Goal: Communication & Community: Connect with others

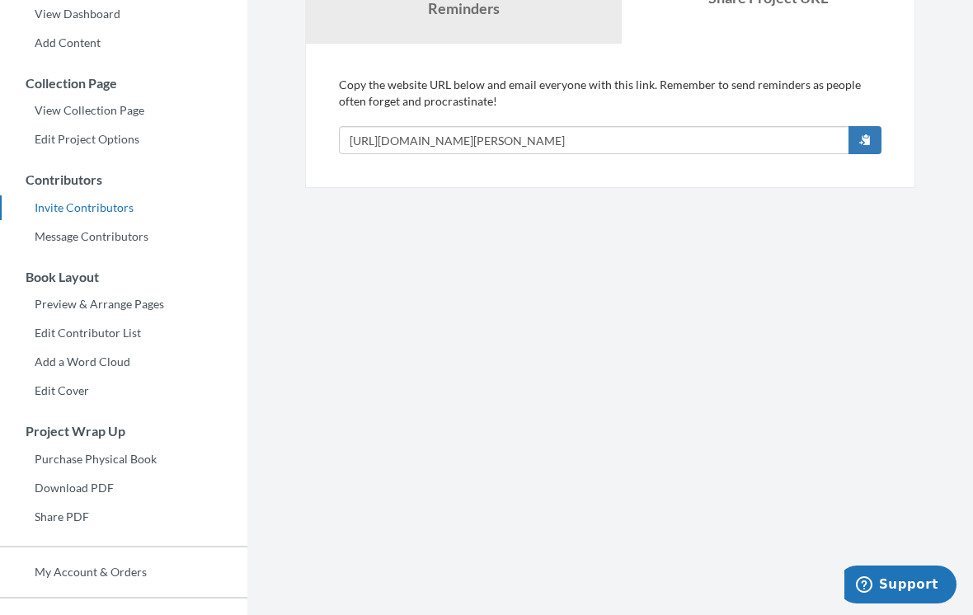
scroll to position [173, 0]
click at [65, 212] on link "Invite Contributors" at bounding box center [123, 209] width 247 height 25
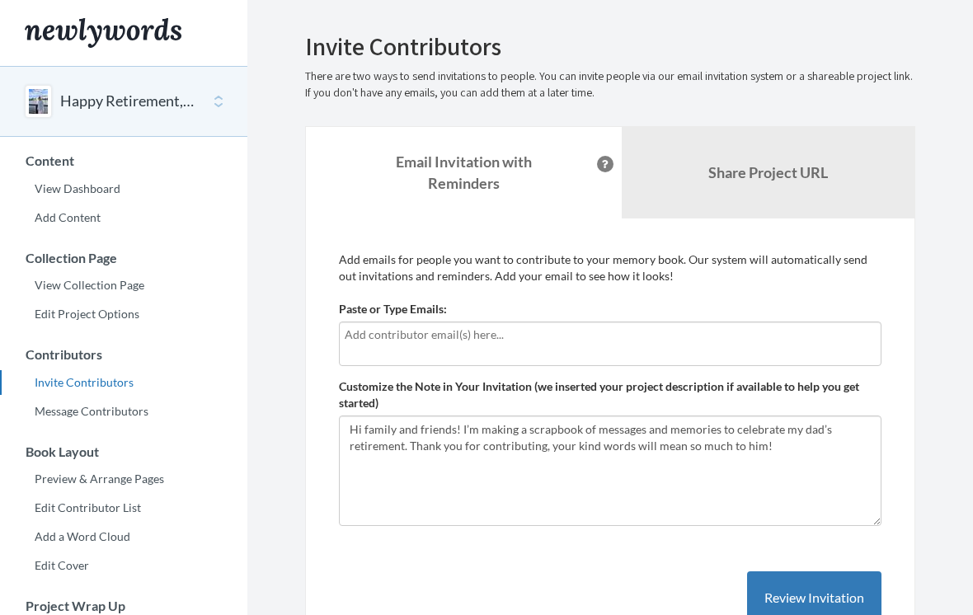
click at [558, 346] on div at bounding box center [610, 344] width 543 height 45
type input "[EMAIL_ADDRESS][DOMAIN_NAME]"
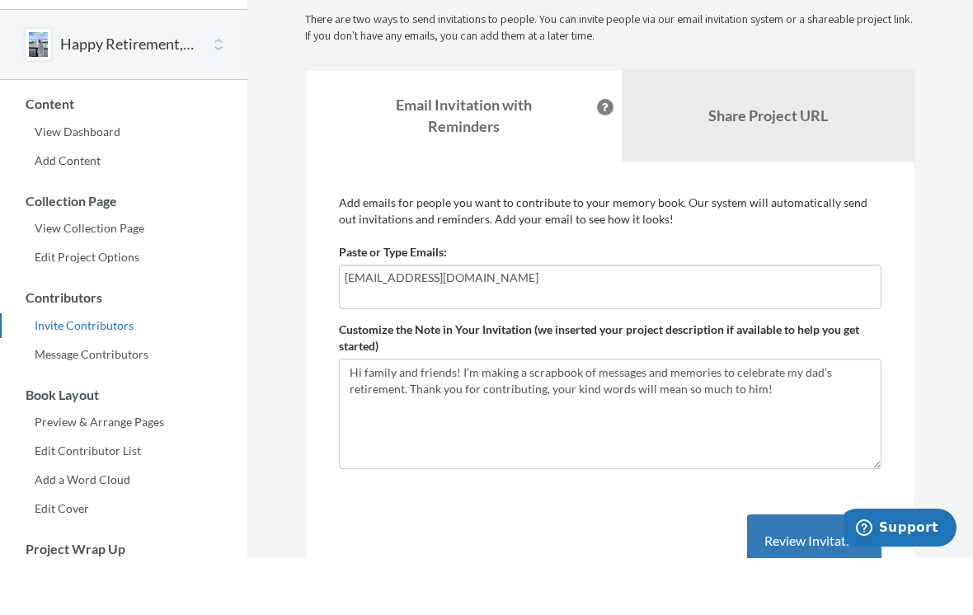
click at [661, 536] on div "Add emails for people you want to contribute to your memory book. Our system wi…" at bounding box center [610, 455] width 543 height 407
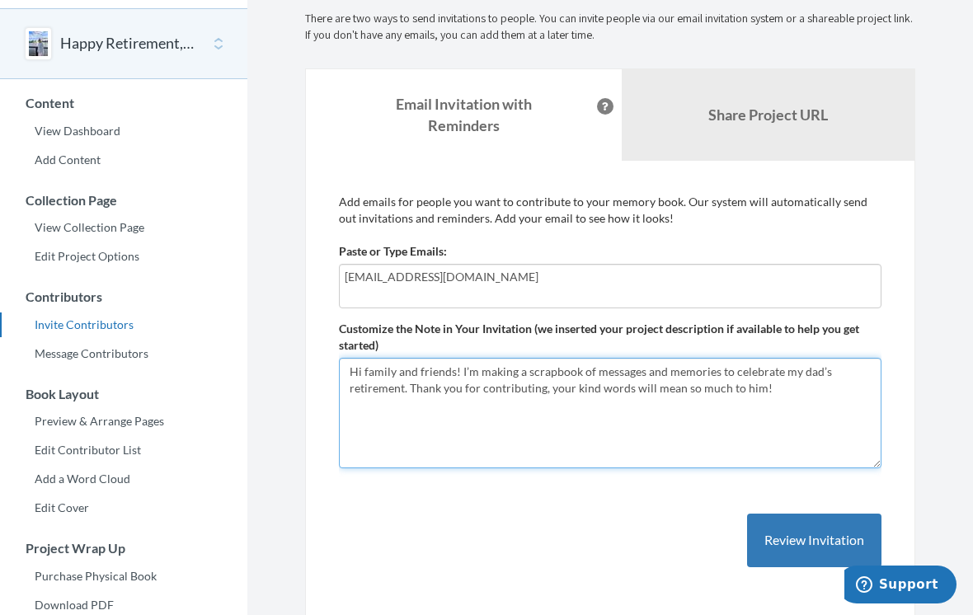
click at [785, 383] on textarea "Hi family and friends! I’m making a scrapbook of messages and memories to celeb…" at bounding box center [610, 413] width 543 height 110
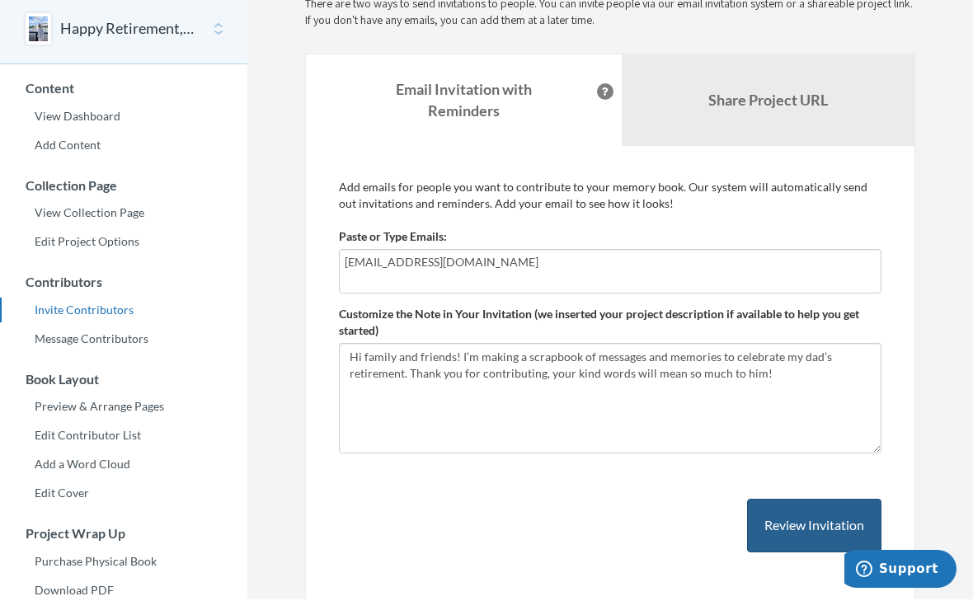
click at [815, 534] on button "Review Invitation" at bounding box center [814, 542] width 134 height 54
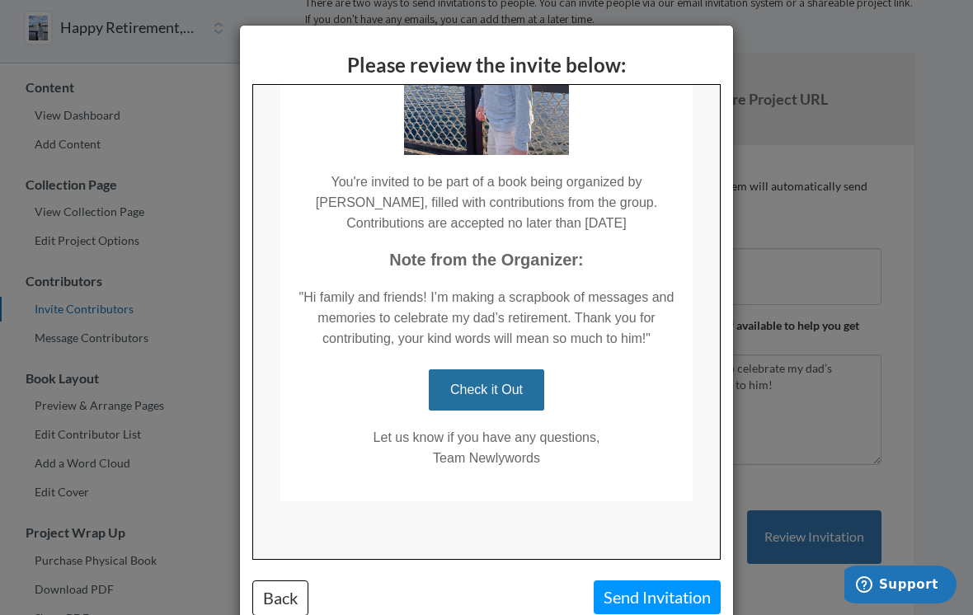
scroll to position [244, 0]
click at [637, 591] on button "Send Invitation" at bounding box center [657, 598] width 127 height 34
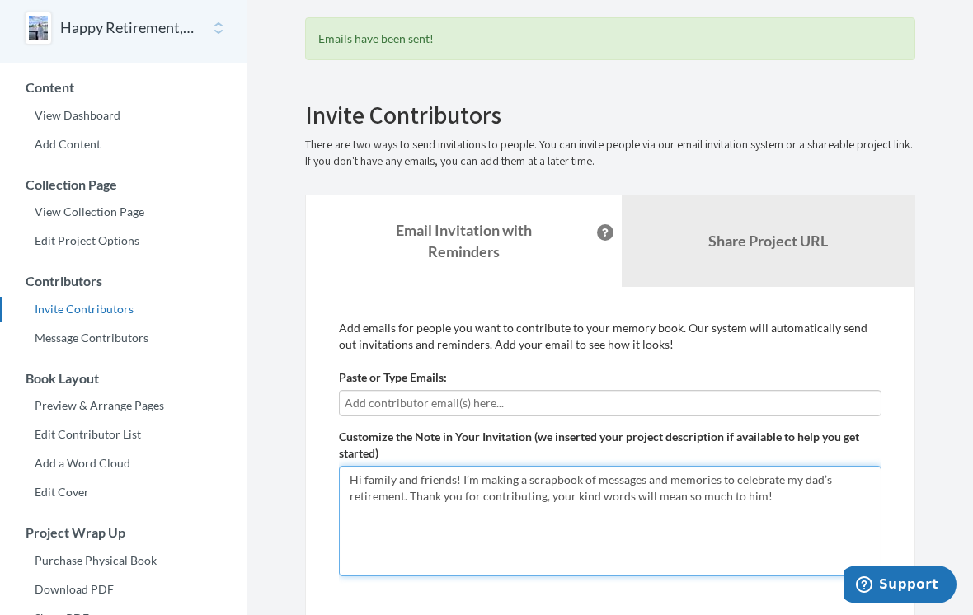
click at [414, 490] on textarea "Hi family and friends! I’m making a scrapbook of messages and memories to celeb…" at bounding box center [610, 521] width 543 height 110
click at [545, 498] on textarea "Hi family and friends! I’m making a scrapbook of messages and memories to celeb…" at bounding box center [610, 522] width 543 height 110
click at [642, 513] on textarea "Hi family and friends! I’m making a scrapbook of messages and memories to celeb…" at bounding box center [610, 522] width 543 height 110
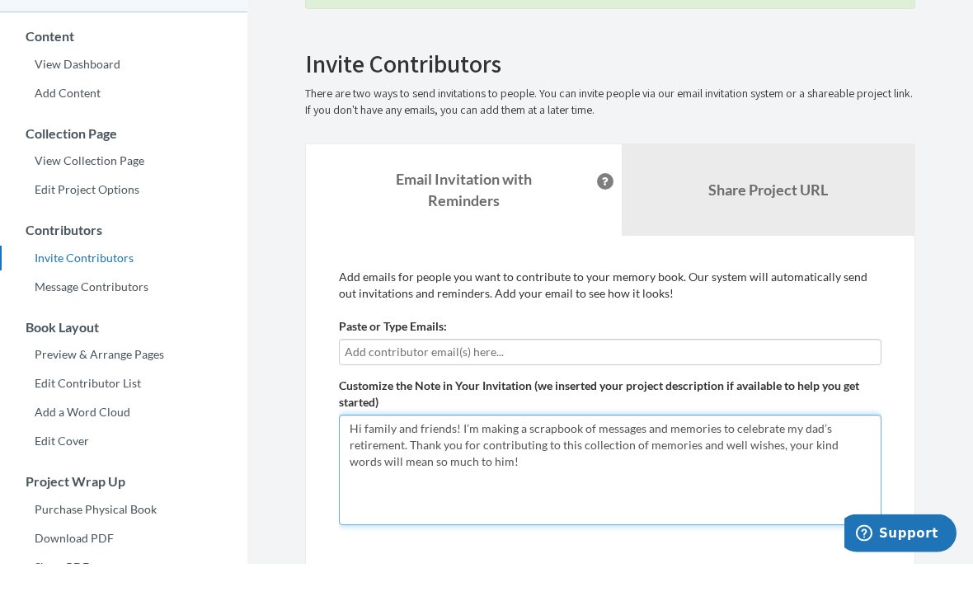
drag, startPoint x: 407, startPoint y: 445, endPoint x: 464, endPoint y: 425, distance: 61.3
click at [464, 467] on textarea "Hi family and friends! I’m making a scrapbook of messages and memories to celeb…" at bounding box center [610, 522] width 543 height 110
click at [728, 467] on textarea "Hi family and friends! I’m making a scrapbook of messages and memories to celeb…" at bounding box center [610, 522] width 543 height 110
click at [752, 467] on textarea "Hi family and friends! I’m making a scrapbook of messages and memories to celeb…" at bounding box center [610, 522] width 543 height 110
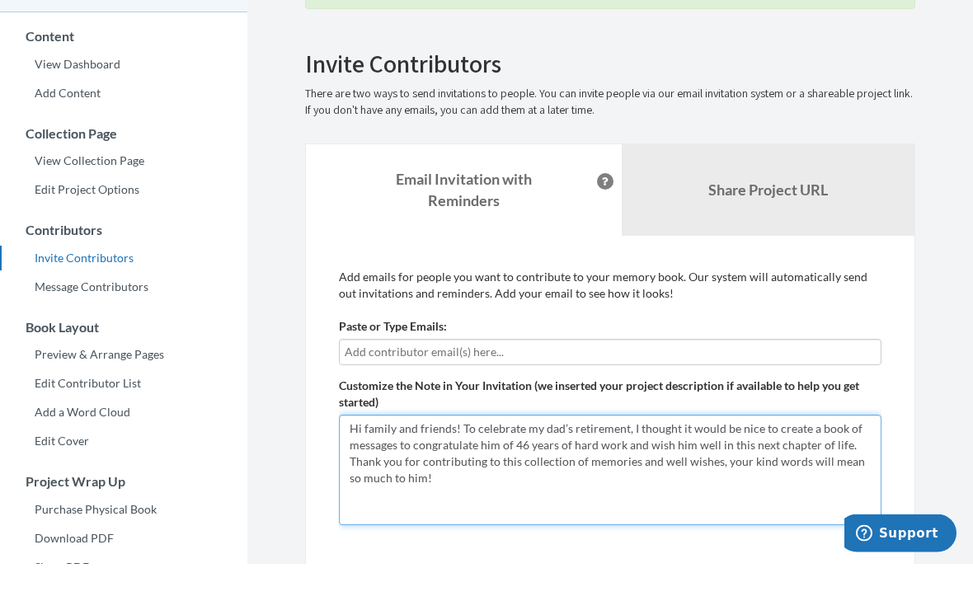
click at [512, 467] on textarea "Hi family and friends! I’m making a scrapbook of messages and memories to celeb…" at bounding box center [610, 522] width 543 height 110
click at [491, 475] on textarea "Hi family and friends! I’m making a scrapbook of messages and memories to celeb…" at bounding box center [610, 522] width 543 height 110
click at [712, 467] on textarea "Hi family and friends! I’m making a scrapbook of messages and memories to celeb…" at bounding box center [610, 522] width 543 height 110
click at [741, 474] on textarea "Hi family and friends! I’m making a scrapbook of messages and memories to celeb…" at bounding box center [610, 522] width 543 height 110
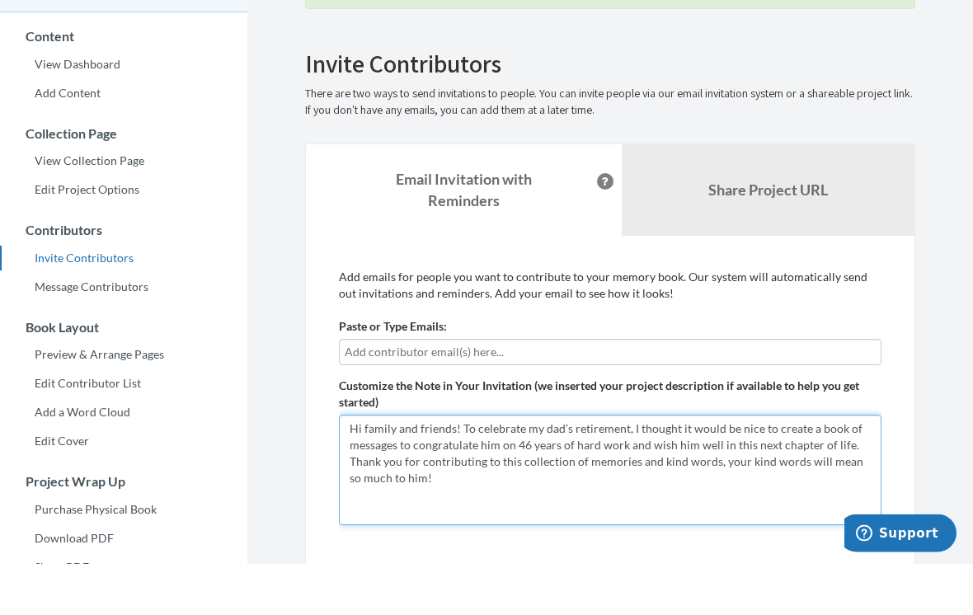
click at [782, 467] on textarea "Hi family and friends! I’m making a scrapbook of messages and memories to celeb…" at bounding box center [610, 522] width 543 height 110
click at [452, 467] on textarea "Hi family and friends! I’m making a scrapbook of messages and memories to celeb…" at bounding box center [610, 522] width 543 height 110
click at [453, 467] on textarea "Hi family and friends! I’m making a scrapbook of messages and memories to celeb…" at bounding box center [610, 522] width 543 height 110
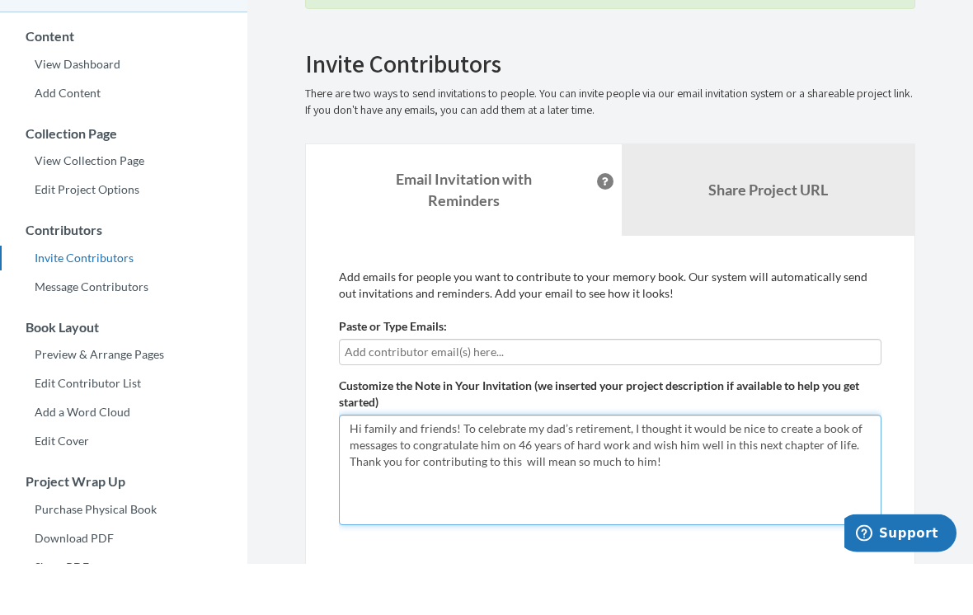
click at [453, 467] on textarea "Hi family and friends! I’m making a scrapbook of messages and memories to celeb…" at bounding box center [610, 522] width 543 height 110
click at [400, 467] on textarea "Hi family and friends! I’m making a scrapbook of messages and memories to celeb…" at bounding box center [610, 522] width 543 height 110
click at [754, 467] on textarea "Hi family and friends! I’m making a scrapbook of messages and memories to celeb…" at bounding box center [610, 522] width 543 height 110
click at [590, 467] on textarea "Hi family and friends! I’m making a scrapbook of messages and memories to celeb…" at bounding box center [610, 522] width 543 height 110
click at [609, 467] on textarea "Hi family and friends! I’m making a scrapbook of messages and memories to celeb…" at bounding box center [610, 522] width 543 height 110
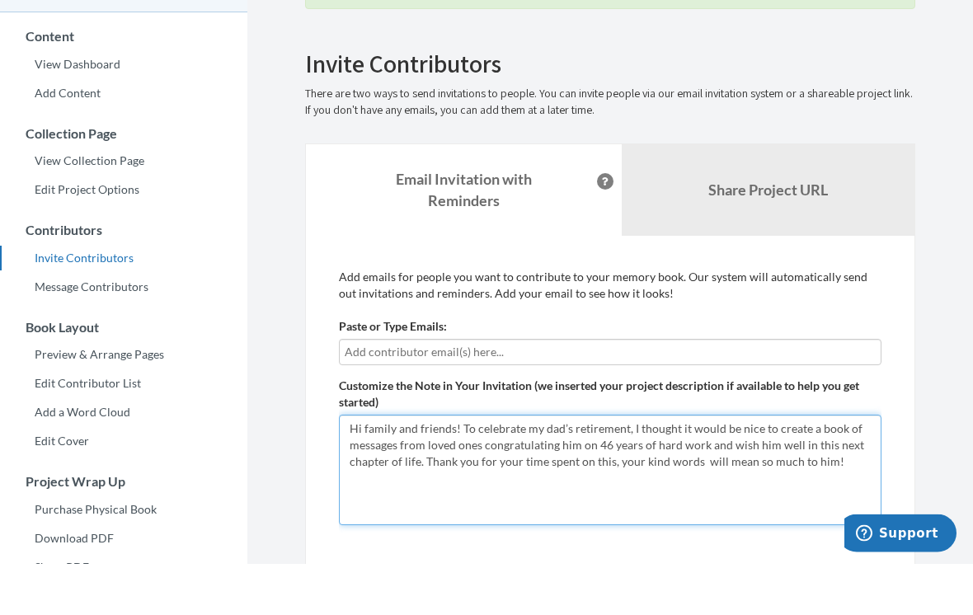
drag, startPoint x: 609, startPoint y: 466, endPoint x: 481, endPoint y: 463, distance: 127.8
click at [481, 467] on textarea "Hi family and friends! I’m making a scrapbook of messages and memories to celeb…" at bounding box center [610, 522] width 543 height 110
click at [757, 467] on textarea "Hi family and friends! I’m making a scrapbook of messages and memories to celeb…" at bounding box center [610, 522] width 543 height 110
drag, startPoint x: 757, startPoint y: 427, endPoint x: 635, endPoint y: 426, distance: 122.0
click at [635, 467] on textarea "Hi family and friends! I’m making a scrapbook of messages and memories to celeb…" at bounding box center [610, 522] width 543 height 110
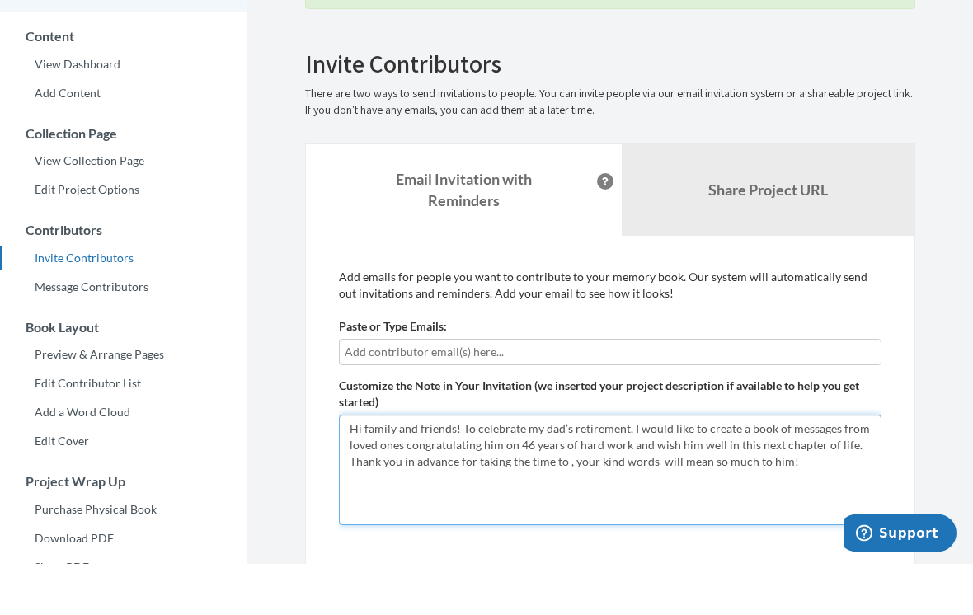
click at [672, 467] on textarea "Hi family and friends! I’m making a scrapbook of messages and memories to celeb…" at bounding box center [610, 522] width 543 height 110
click at [567, 467] on textarea "Hi family and friends! I’m making a scrapbook of messages and memories to celeb…" at bounding box center [610, 522] width 543 height 110
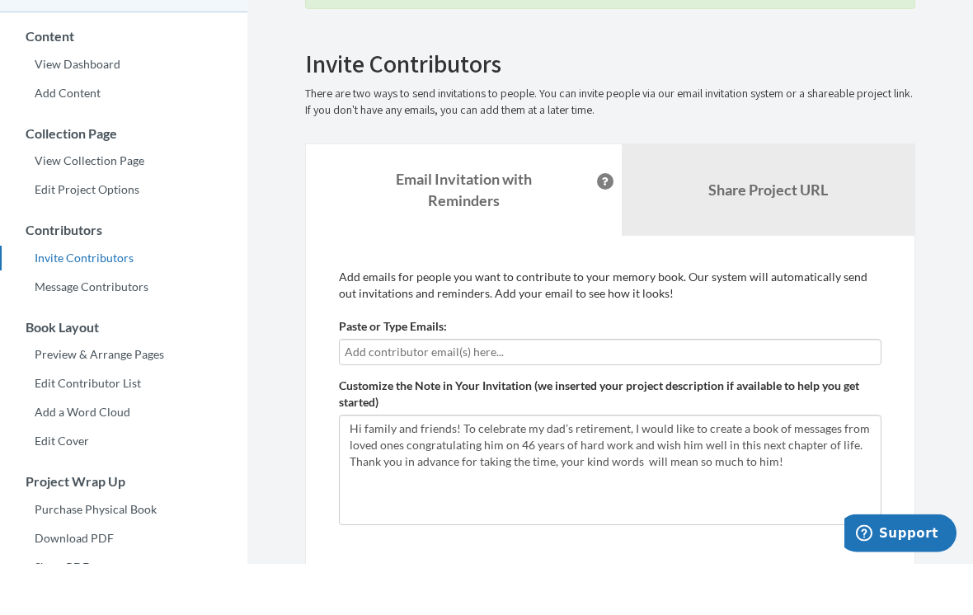
drag, startPoint x: 567, startPoint y: 459, endPoint x: 808, endPoint y: 456, distance: 241.6
click at [0, 0] on html "Main menu Happy Retirement, [PERSON_NAME]! Select a project Happy Retirement, […" at bounding box center [486, 234] width 973 height 615
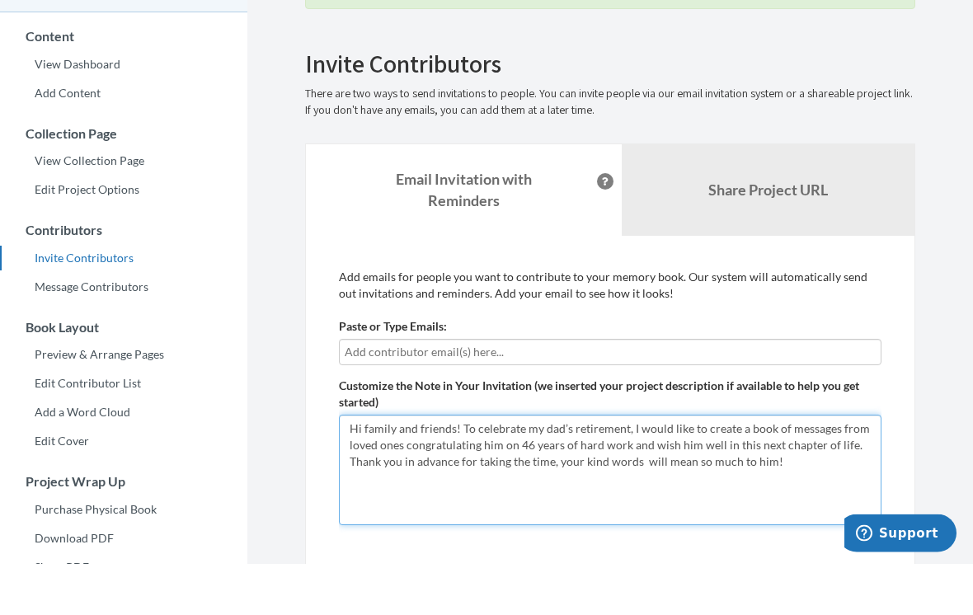
click at [808, 467] on textarea "Hi family and friends! I’m making a scrapbook of messages and memories to celeb…" at bounding box center [610, 522] width 543 height 110
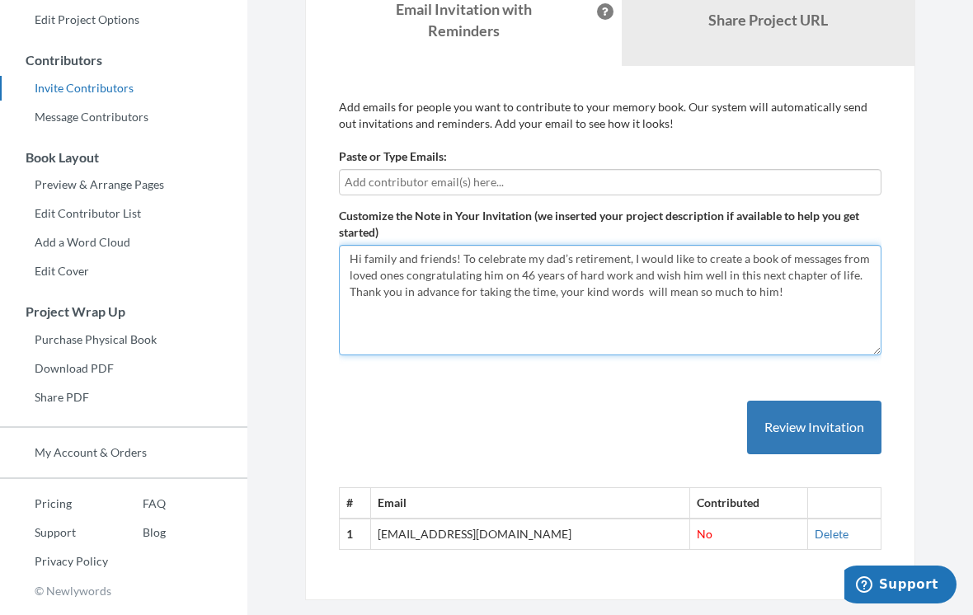
scroll to position [288, 0]
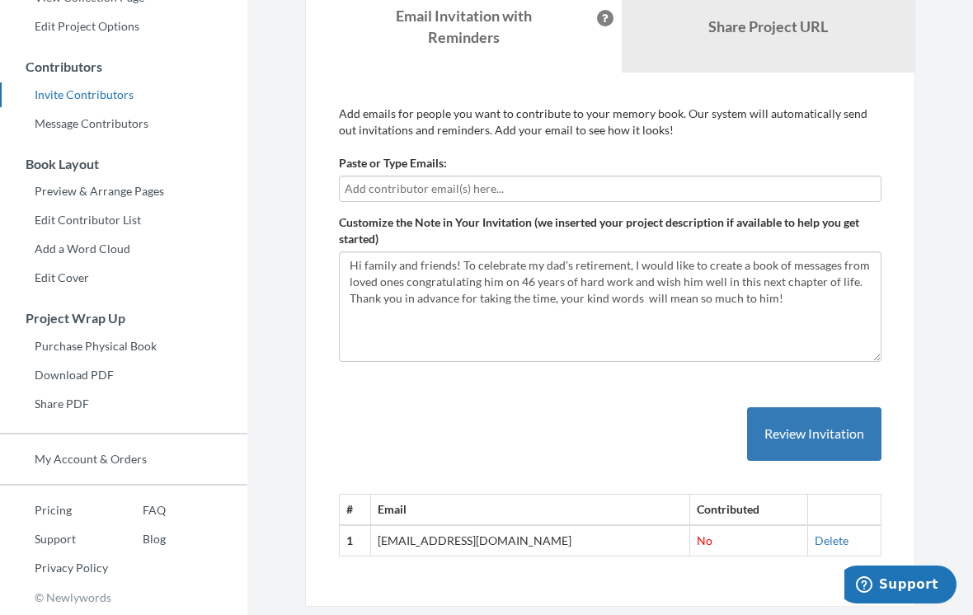
click at [493, 191] on input "text" at bounding box center [610, 189] width 531 height 18
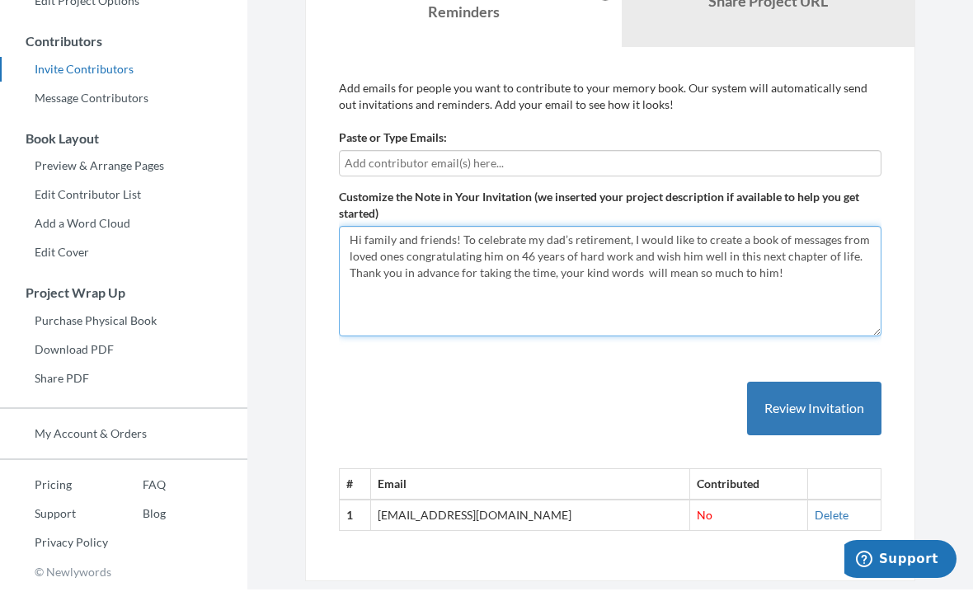
click at [642, 278] on textarea "Hi family and friends! I’m making a scrapbook of messages and memories to celeb…" at bounding box center [610, 307] width 543 height 110
click at [614, 299] on textarea "Hi family and friends! I’m making a scrapbook of messages and memories to celeb…" at bounding box center [610, 307] width 543 height 110
click at [560, 277] on textarea "Hi family and friends! I’m making a scrapbook of messages and memories to celeb…" at bounding box center [610, 307] width 543 height 110
click at [557, 298] on textarea "Hi family and friends! I’m making a scrapbook of messages and memories to celeb…" at bounding box center [610, 307] width 543 height 110
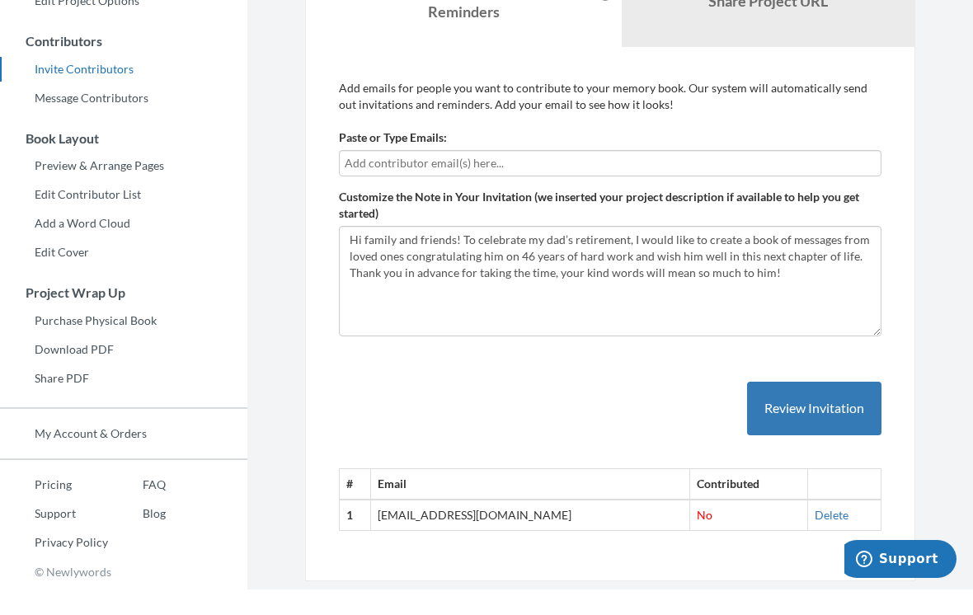
click at [566, 378] on div "# Email Contributed 1 [EMAIL_ADDRESS][DOMAIN_NAME] No [GEOGRAPHIC_DATA]" at bounding box center [610, 465] width 543 height 182
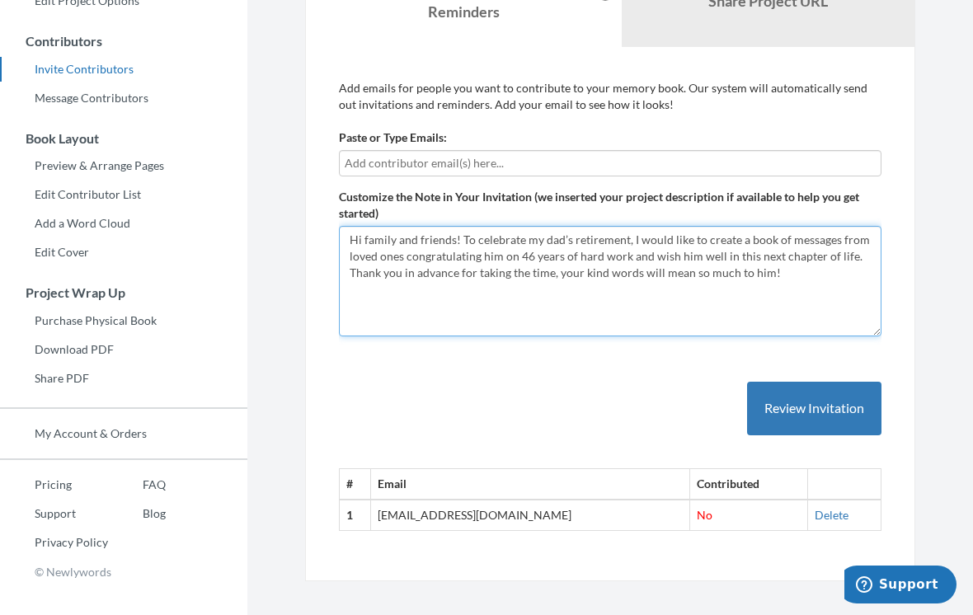
click at [725, 241] on textarea "Hi family and friends! I’m making a scrapbook of messages and memories to celeb…" at bounding box center [610, 281] width 543 height 110
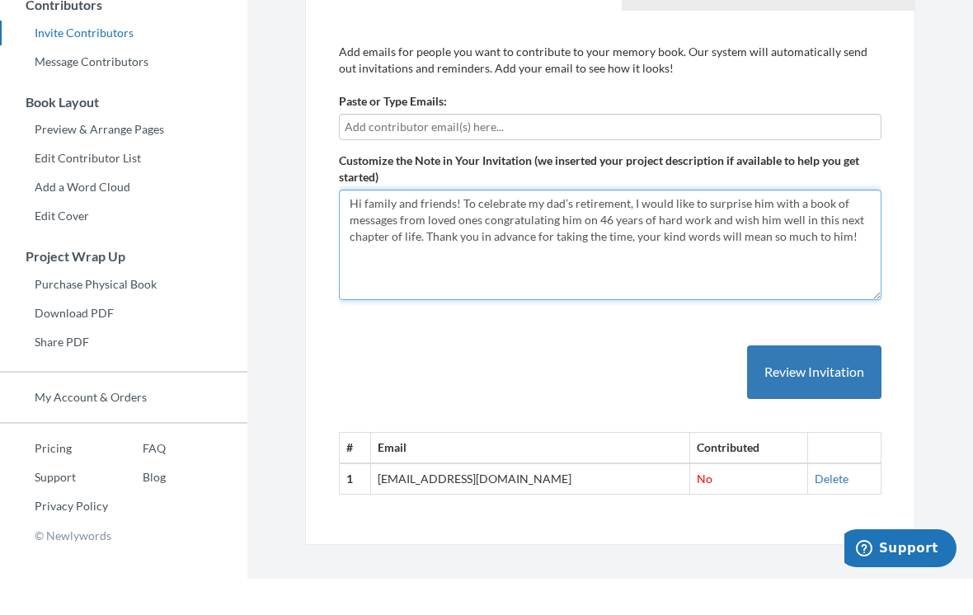
type textarea "Hi family and friends! To celebrate my dad’s retirement, I would like to surpri…"
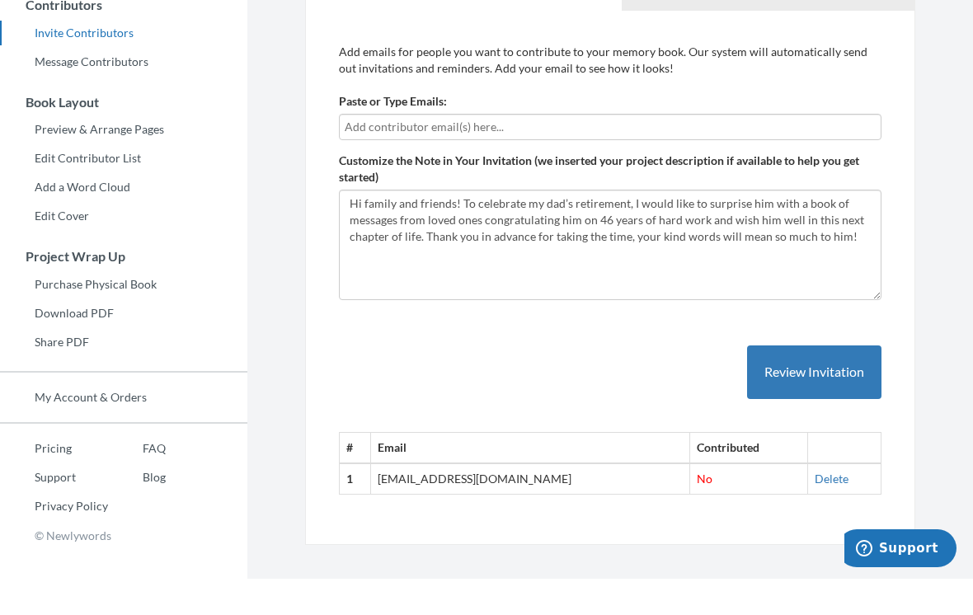
click at [738, 154] on input "text" at bounding box center [610, 163] width 531 height 18
type input "[EMAIL_ADDRESS][DOMAIN_NAME]"
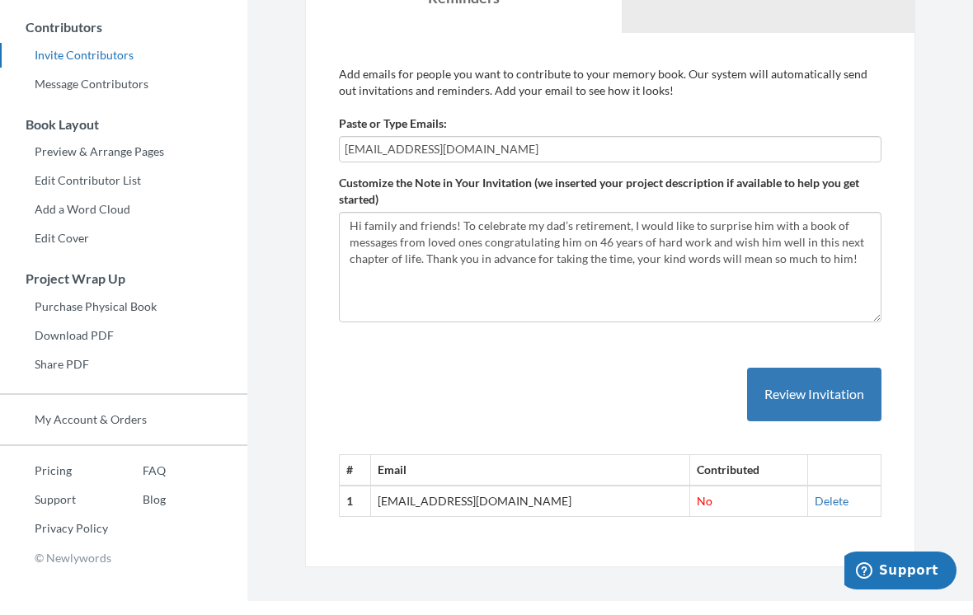
scroll to position [327, 0]
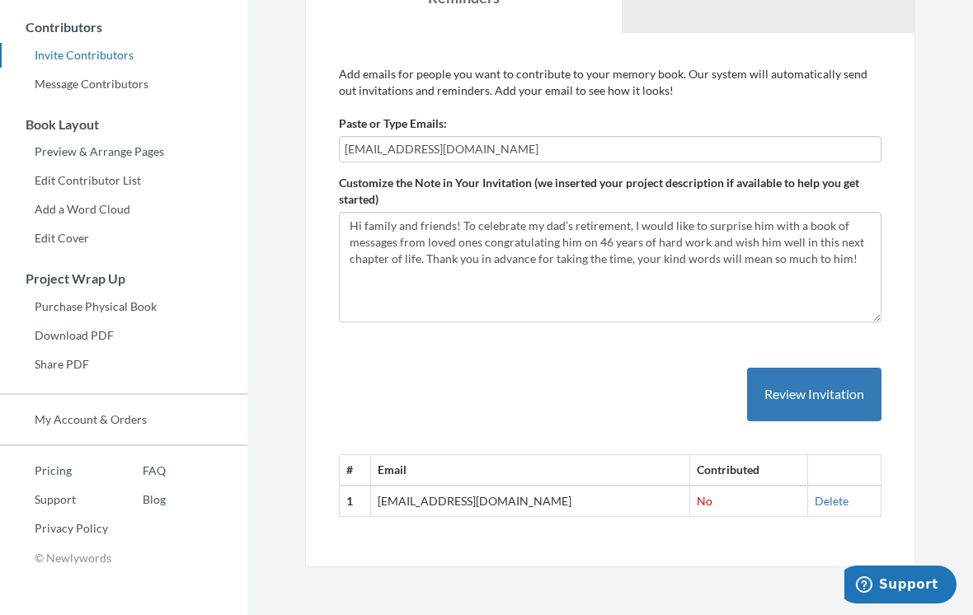
click at [619, 148] on input "[EMAIL_ADDRESS][DOMAIN_NAME]" at bounding box center [610, 149] width 531 height 18
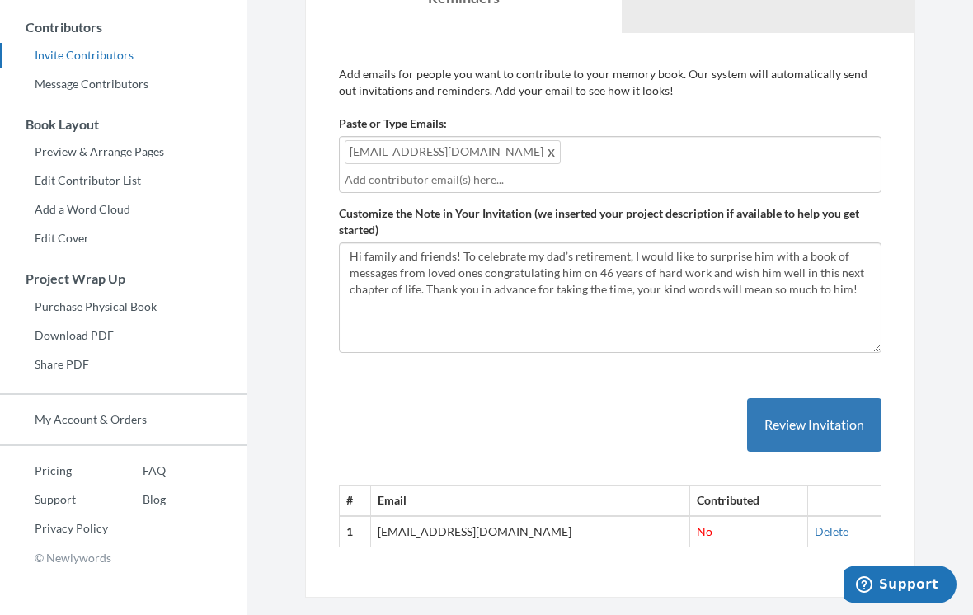
type input "A"
type input "[EMAIL_ADDRESS][DOMAIN_NAME]"
click at [678, 171] on input "[EMAIL_ADDRESS][DOMAIN_NAME]" at bounding box center [610, 180] width 531 height 18
type input "[EMAIL_ADDRESS][DOMAIN_NAME]"
click at [637, 185] on input "[EMAIL_ADDRESS][DOMAIN_NAME]" at bounding box center [610, 180] width 531 height 18
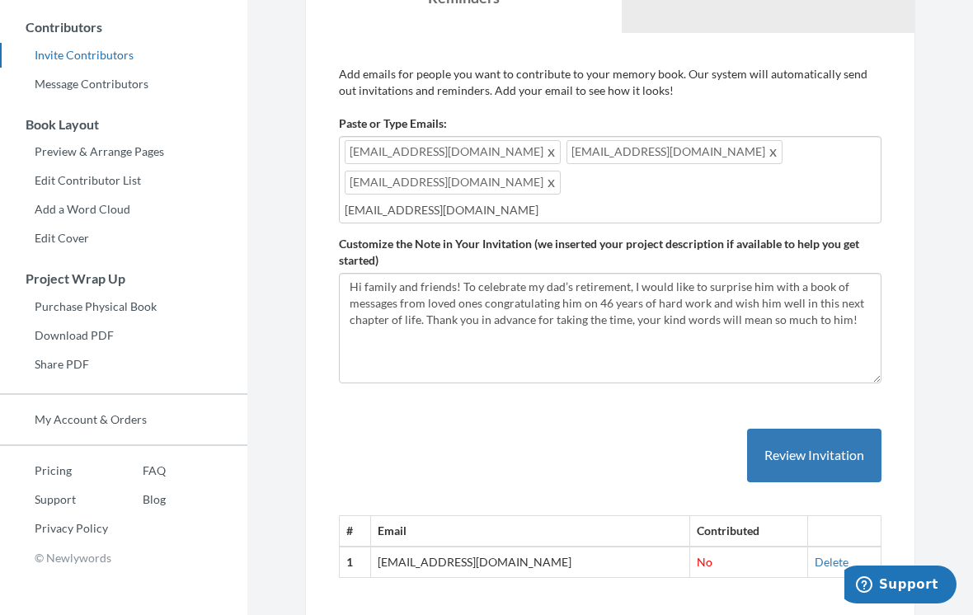
type input "[EMAIL_ADDRESS][DOMAIN_NAME]"
click at [725, 201] on input "[EMAIL_ADDRESS][DOMAIN_NAME]" at bounding box center [610, 210] width 531 height 18
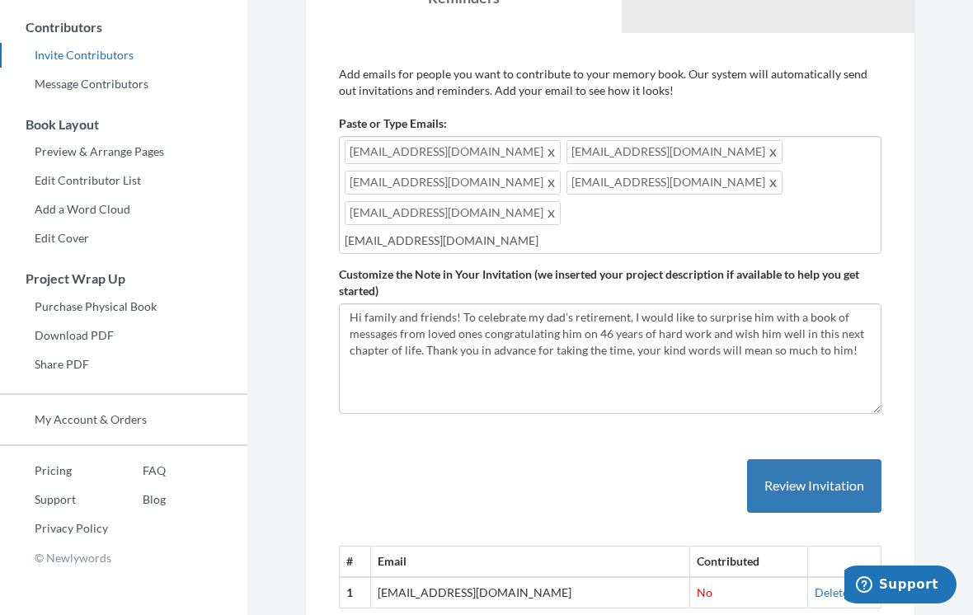
type input "[EMAIL_ADDRESS][DOMAIN_NAME]"
click at [684, 232] on input "[EMAIL_ADDRESS][DOMAIN_NAME]" at bounding box center [610, 241] width 531 height 18
type input "[EMAIL_ADDRESS][DOMAIN_NAME]"
click at [698, 232] on input "[EMAIL_ADDRESS][DOMAIN_NAME]" at bounding box center [610, 241] width 531 height 18
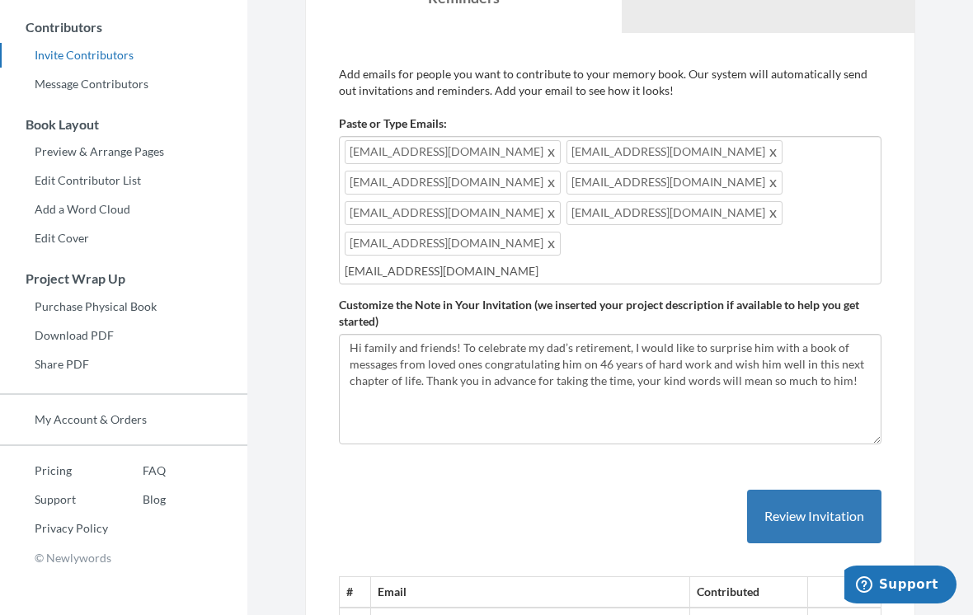
type input "[EMAIL_ADDRESS][DOMAIN_NAME]"
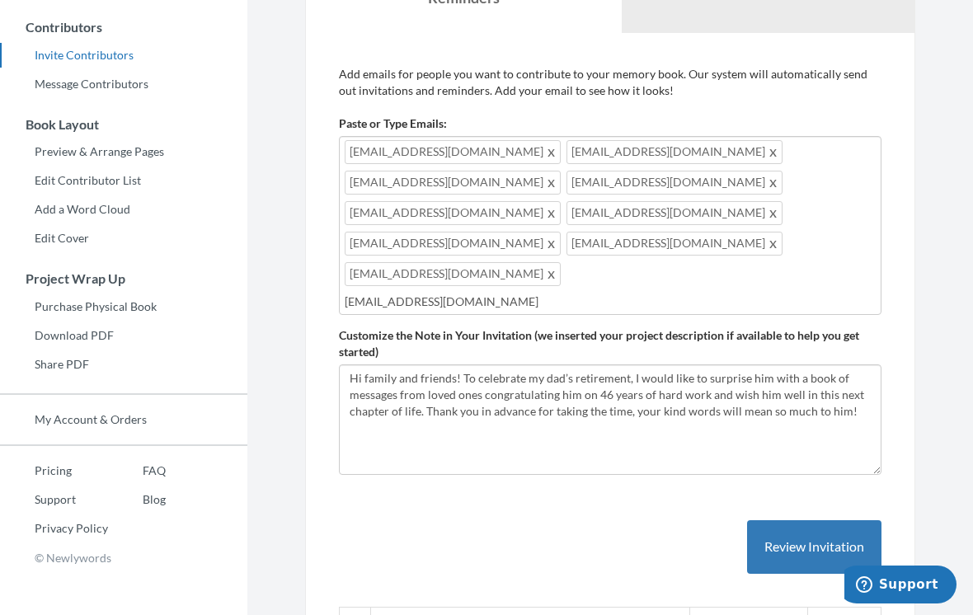
type input "[EMAIL_ADDRESS][DOMAIN_NAME]"
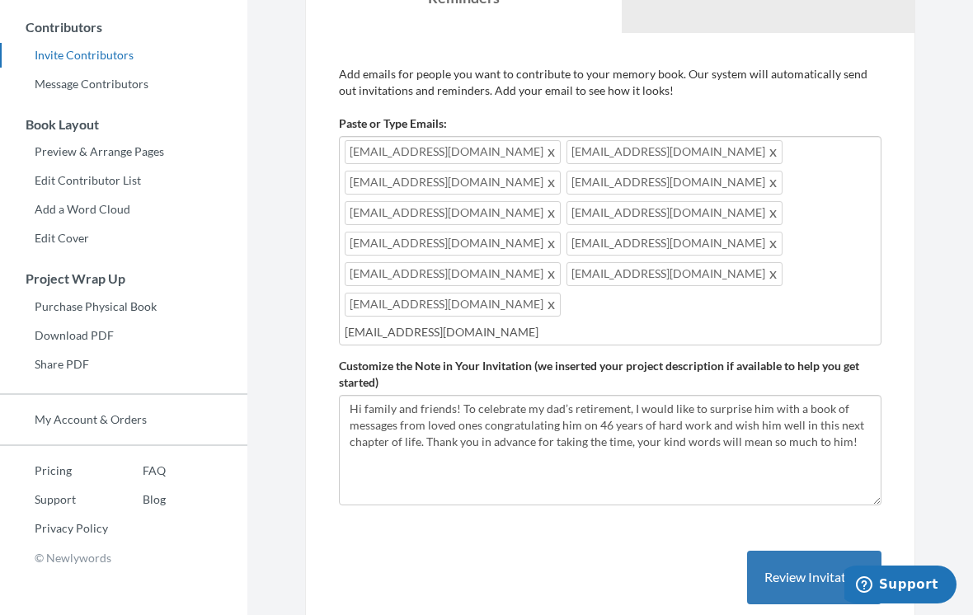
type input "[EMAIL_ADDRESS][DOMAIN_NAME]"
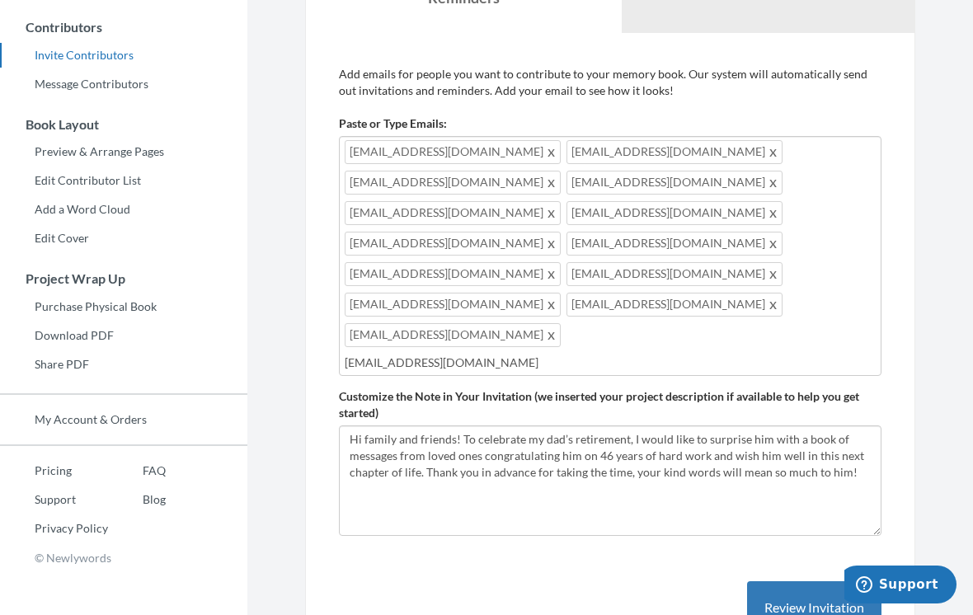
type input "[EMAIL_ADDRESS][DOMAIN_NAME]"
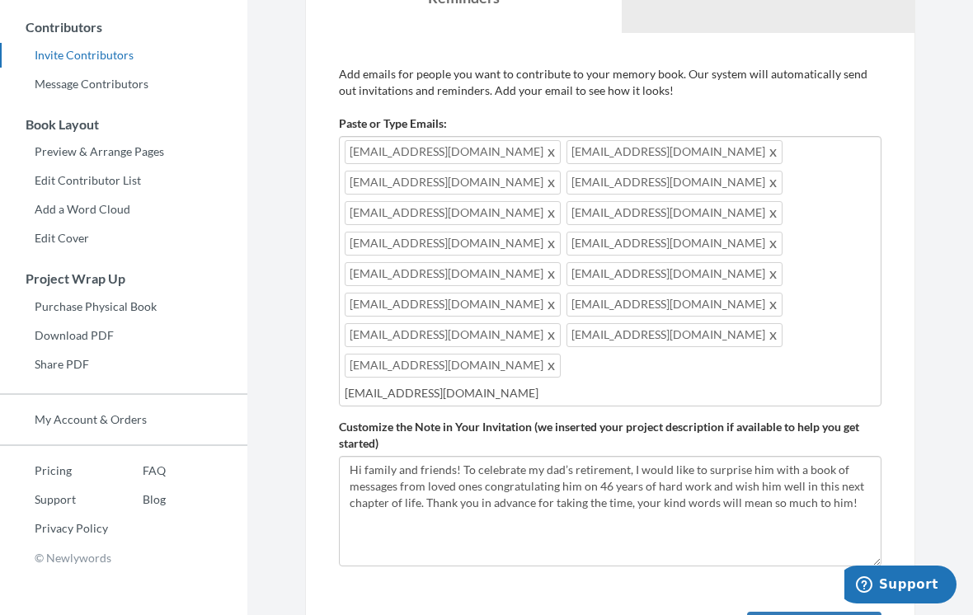
type input "[EMAIL_ADDRESS][DOMAIN_NAME]"
type input "H"
type input "[EMAIL_ADDRESS][DOMAIN_NAME]"
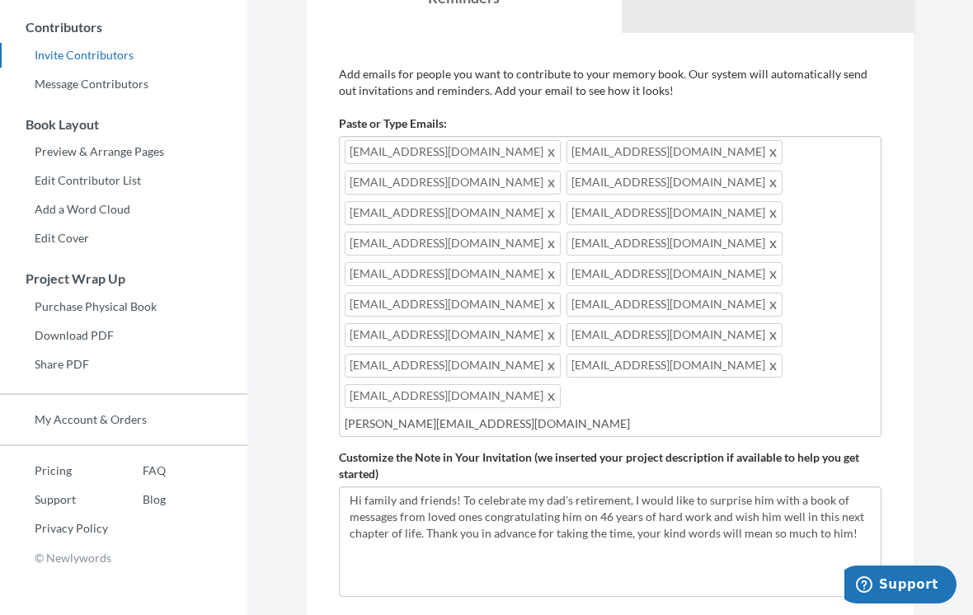
type input "[PERSON_NAME][EMAIL_ADDRESS][DOMAIN_NAME]"
type input "[EMAIL_ADDRESS][DOMAIN_NAME]"
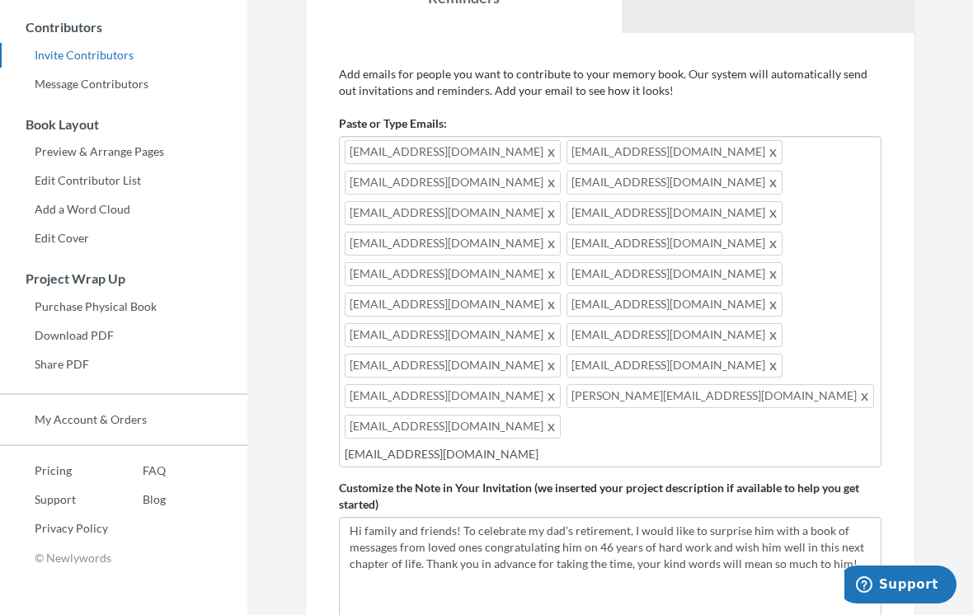
type input "[EMAIL_ADDRESS][DOMAIN_NAME]"
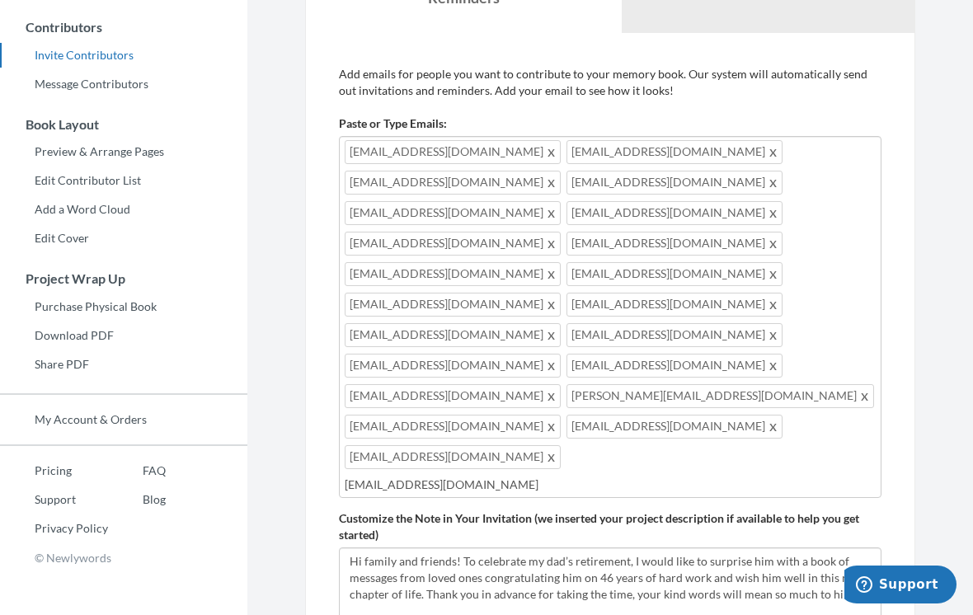
type input "[EMAIL_ADDRESS][DOMAIN_NAME]"
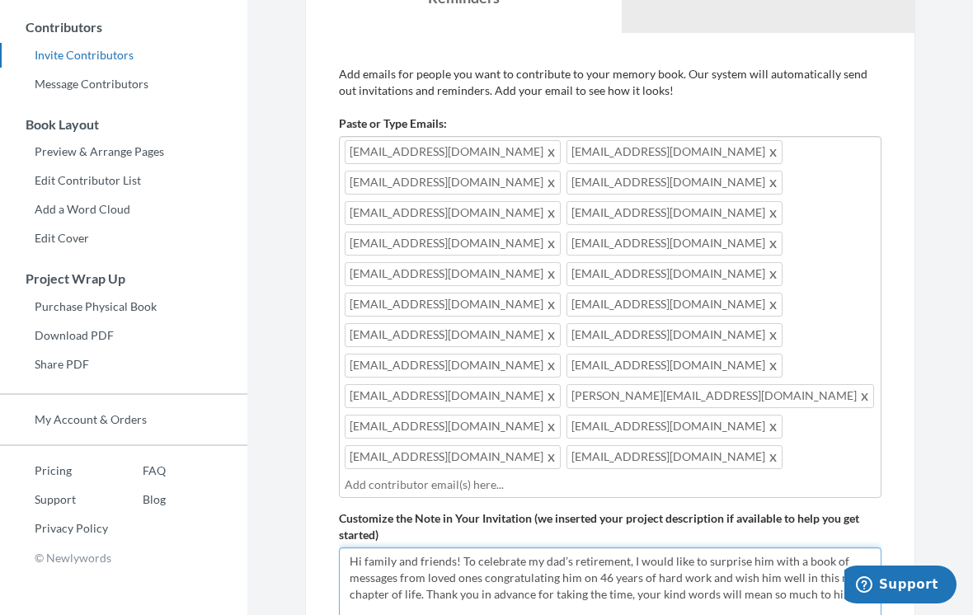
click at [676, 548] on textarea "Hi family and friends! I’m making a scrapbook of messages and memories to celeb…" at bounding box center [610, 603] width 543 height 110
drag, startPoint x: 705, startPoint y: 488, endPoint x: 484, endPoint y: 487, distance: 221.0
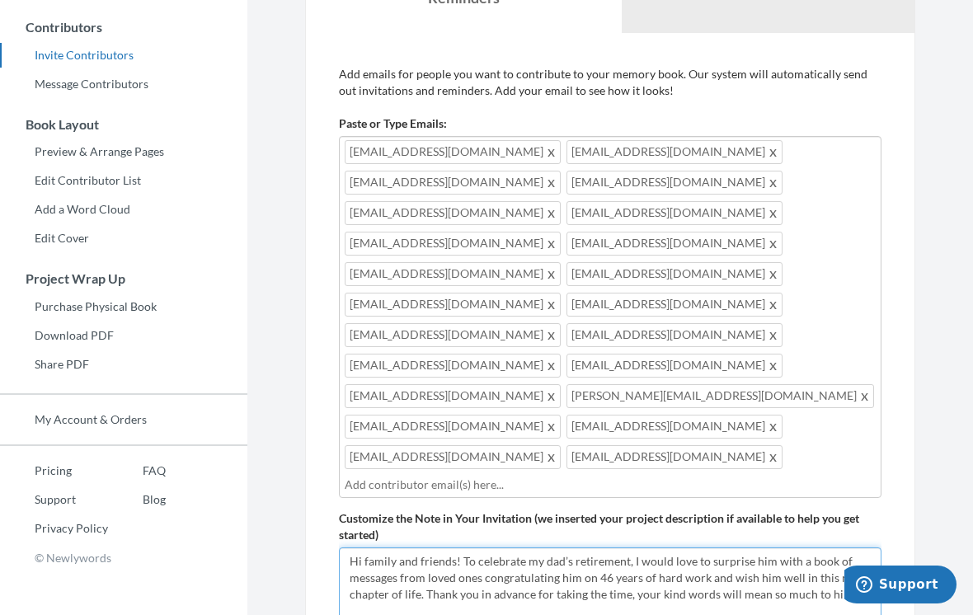
click at [484, 548] on textarea "Hi family and friends! I’m making a scrapbook of messages and memories to celeb…" at bounding box center [610, 603] width 543 height 110
click at [491, 548] on textarea "Hi family and friends! I’m making a scrapbook of messages and memories to celeb…" at bounding box center [610, 603] width 543 height 110
click at [646, 548] on textarea "Hi family and friends! I’m making a scrapbook of messages and memories to celeb…" at bounding box center [610, 603] width 543 height 110
click at [391, 548] on textarea "Hi family and friends! I’m making a scrapbook of messages and memories to celeb…" at bounding box center [610, 603] width 543 height 110
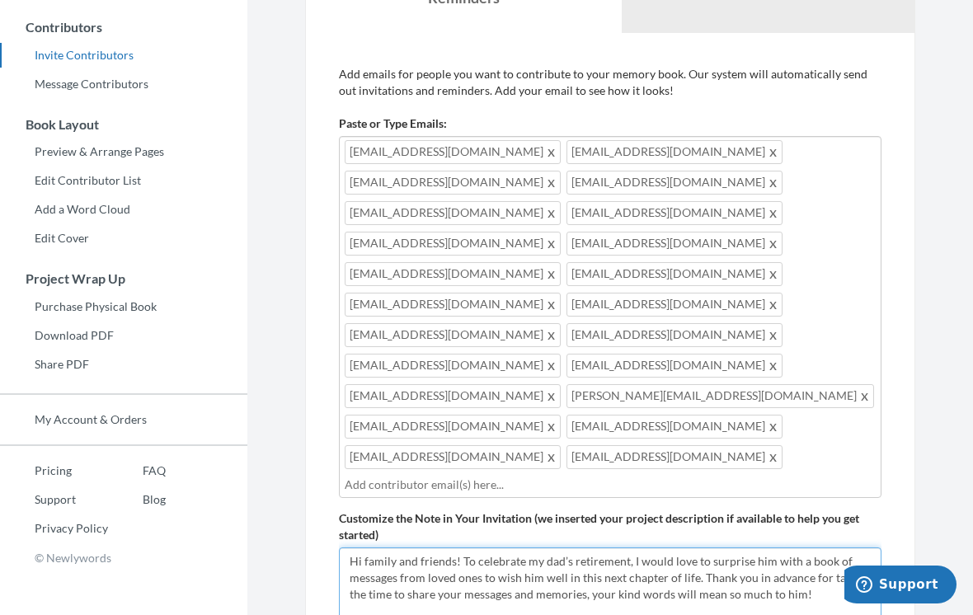
click at [376, 548] on textarea "Hi family and friends! I’m making a scrapbook of messages and memories to celeb…" at bounding box center [610, 603] width 543 height 110
click at [568, 548] on textarea "Hi family and friends! I’m making a scrapbook of messages and memories to celeb…" at bounding box center [610, 603] width 543 height 110
click at [816, 548] on textarea "Hi family and friends! I’m making a scrapbook of messages and memories to celeb…" at bounding box center [610, 603] width 543 height 110
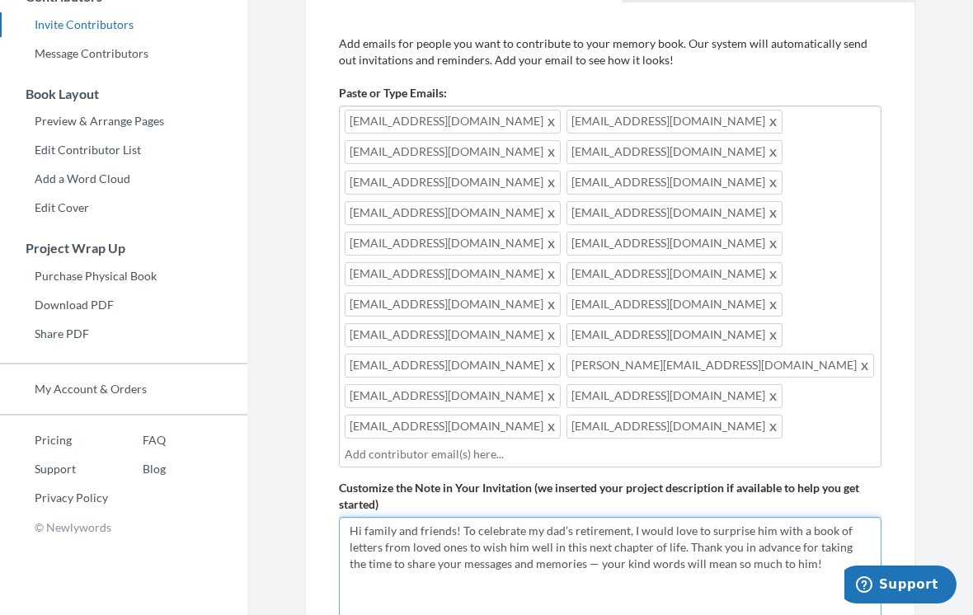
scroll to position [346, 0]
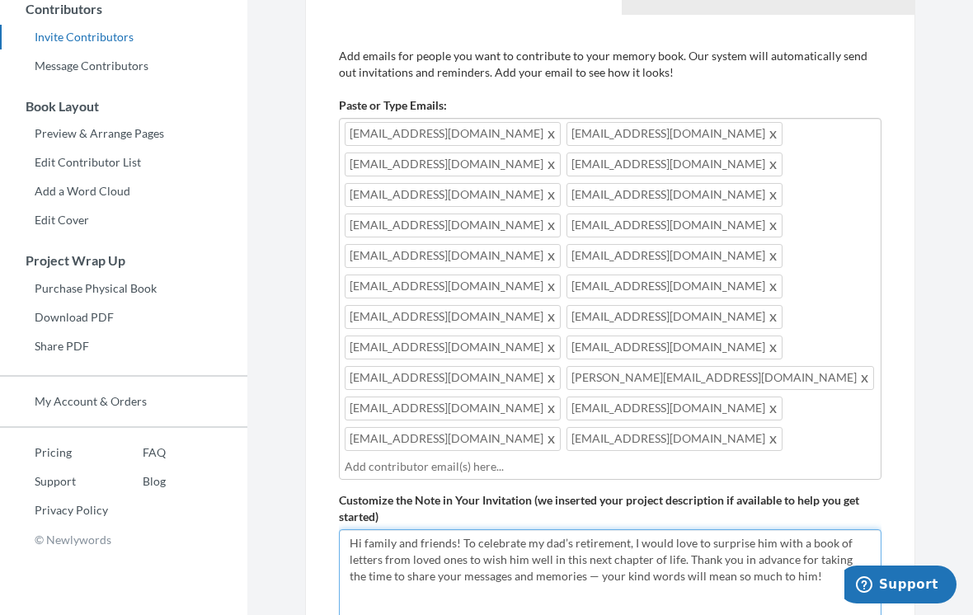
type textarea "Hi family and friends! To celebrate my dad’s retirement, I would love to surpri…"
drag, startPoint x: 676, startPoint y: 339, endPoint x: 444, endPoint y: 307, distance: 234.8
click at [444, 307] on div "[EMAIL_ADDRESS][DOMAIN_NAME] [EMAIL_ADDRESS][DOMAIN_NAME] [EMAIL_ADDRESS][DOMAI…" at bounding box center [610, 299] width 543 height 362
click at [537, 354] on div "[EMAIL_ADDRESS][DOMAIN_NAME] [EMAIL_ADDRESS][DOMAIN_NAME] [EMAIL_ADDRESS][DOMAI…" at bounding box center [610, 299] width 543 height 362
click at [537, 352] on div "[EMAIL_ADDRESS][DOMAIN_NAME] [EMAIL_ADDRESS][DOMAIN_NAME] [EMAIL_ADDRESS][DOMAI…" at bounding box center [610, 299] width 543 height 362
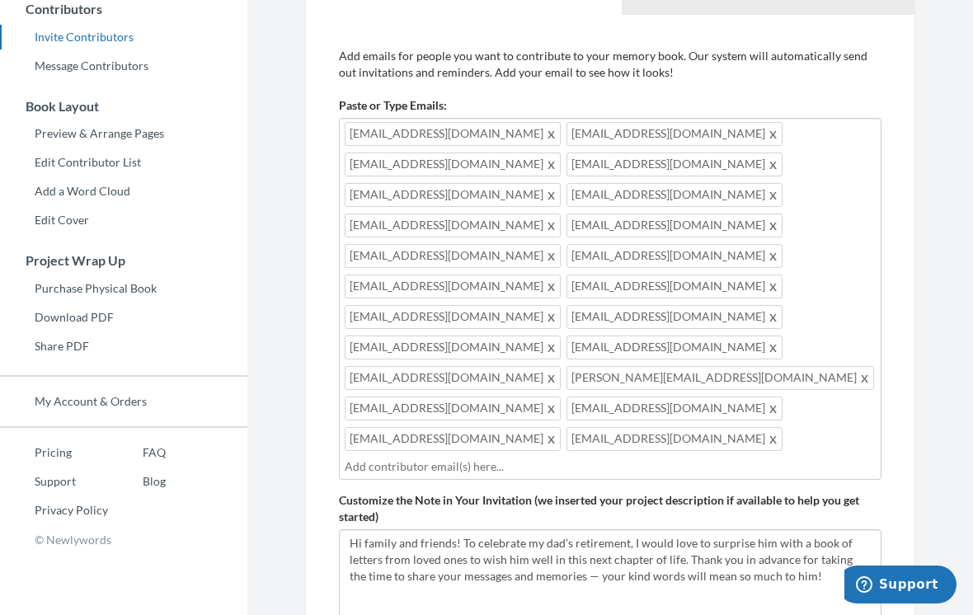
click at [538, 351] on div "[EMAIL_ADDRESS][DOMAIN_NAME] [EMAIL_ADDRESS][DOMAIN_NAME] [EMAIL_ADDRESS][DOMAI…" at bounding box center [610, 299] width 543 height 362
click at [502, 458] on input "text" at bounding box center [610, 467] width 531 height 18
drag, startPoint x: 551, startPoint y: 354, endPoint x: 508, endPoint y: 223, distance: 137.2
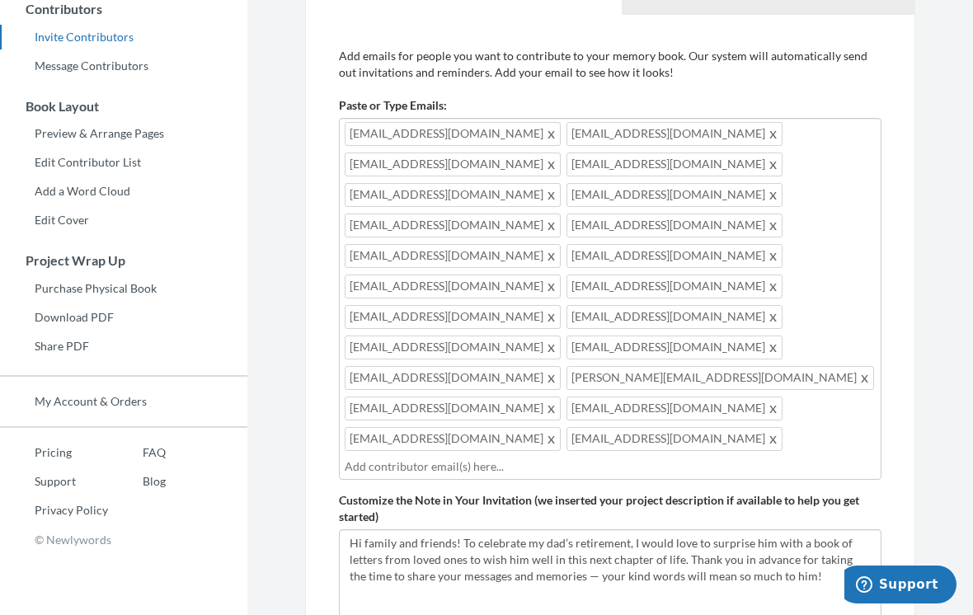
click at [508, 223] on div "[EMAIL_ADDRESS][DOMAIN_NAME] [EMAIL_ADDRESS][DOMAIN_NAME] [EMAIL_ADDRESS][DOMAI…" at bounding box center [610, 299] width 543 height 362
click at [628, 350] on div "[EMAIL_ADDRESS][DOMAIN_NAME] [EMAIL_ADDRESS][DOMAIN_NAME] [EMAIL_ADDRESS][DOMAI…" at bounding box center [610, 299] width 543 height 362
drag, startPoint x: 628, startPoint y: 350, endPoint x: 521, endPoint y: 204, distance: 181.8
click at [518, 207] on div "[EMAIL_ADDRESS][DOMAIN_NAME] [EMAIL_ADDRESS][DOMAIN_NAME] [EMAIL_ADDRESS][DOMAI…" at bounding box center [610, 299] width 543 height 362
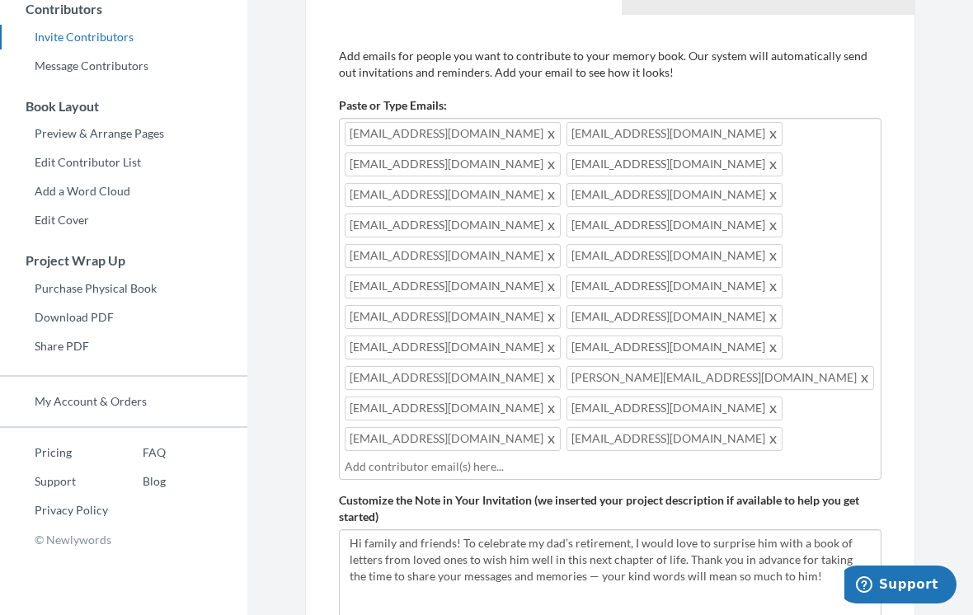
click at [768, 429] on span at bounding box center [774, 439] width 12 height 20
click at [546, 398] on span at bounding box center [552, 408] width 12 height 20
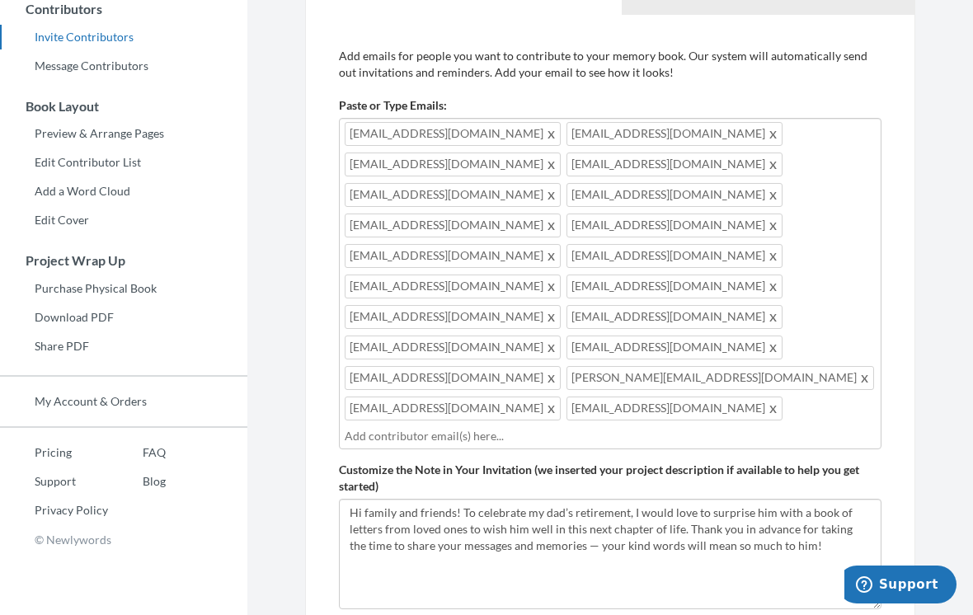
click at [768, 398] on span at bounding box center [774, 408] width 12 height 20
click at [546, 398] on span at bounding box center [552, 408] width 12 height 20
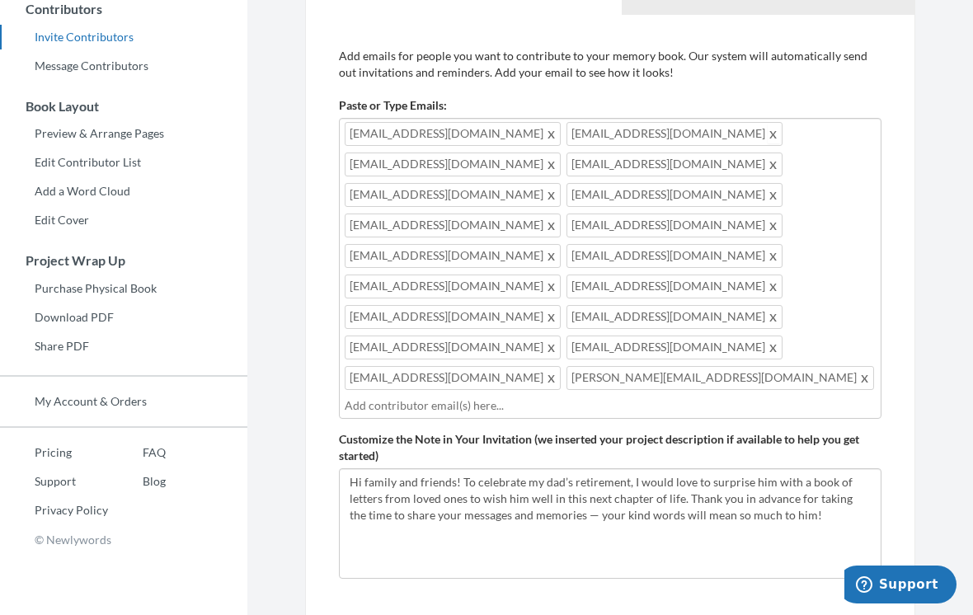
click at [768, 133] on span at bounding box center [774, 134] width 12 height 20
click at [768, 129] on span at bounding box center [774, 134] width 12 height 20
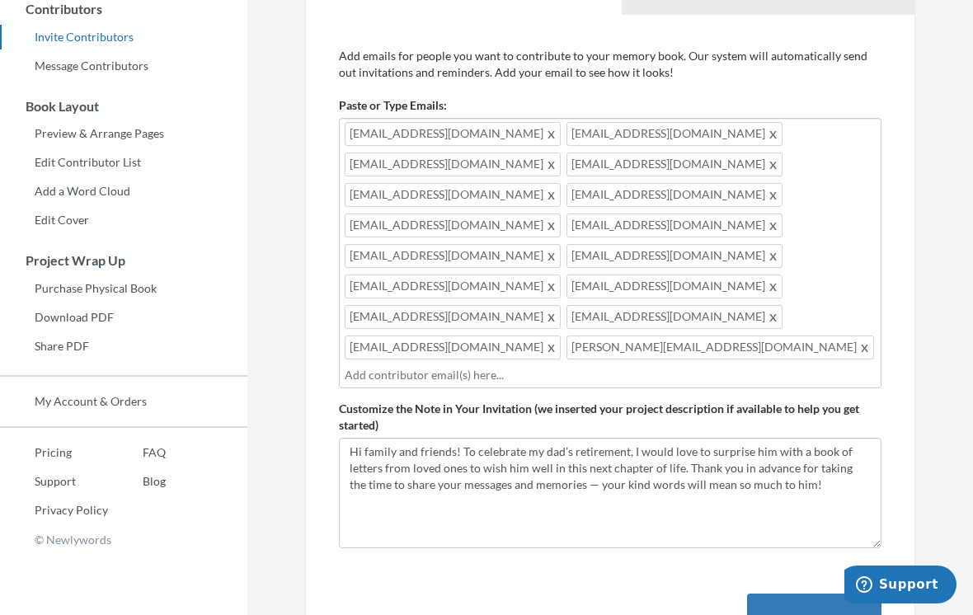
click at [768, 133] on span at bounding box center [774, 134] width 12 height 20
click at [768, 135] on span at bounding box center [774, 134] width 12 height 20
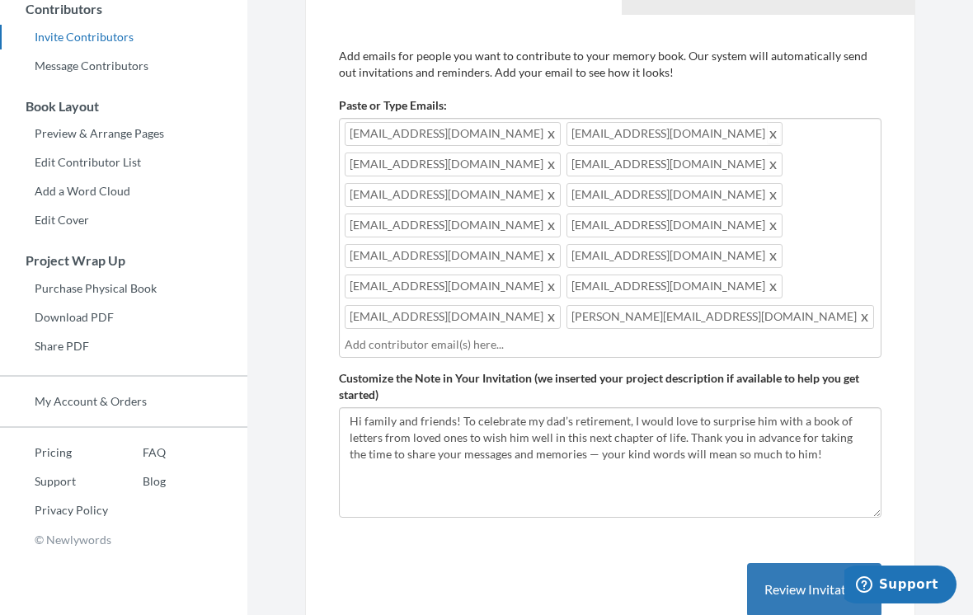
click at [768, 130] on span at bounding box center [774, 134] width 12 height 20
click at [768, 133] on span at bounding box center [774, 134] width 12 height 20
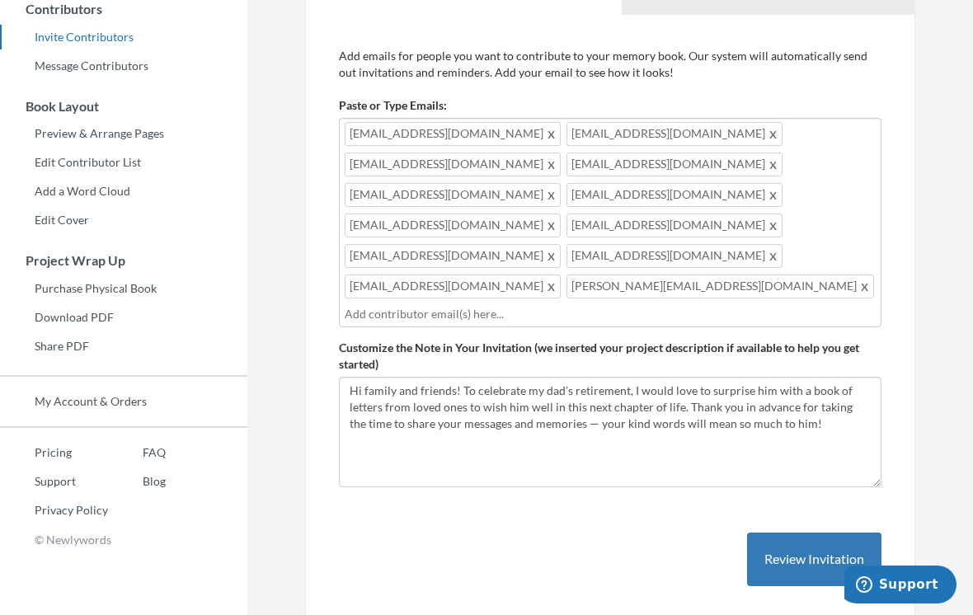
click at [768, 138] on span at bounding box center [774, 134] width 12 height 20
click at [768, 135] on span at bounding box center [774, 134] width 12 height 20
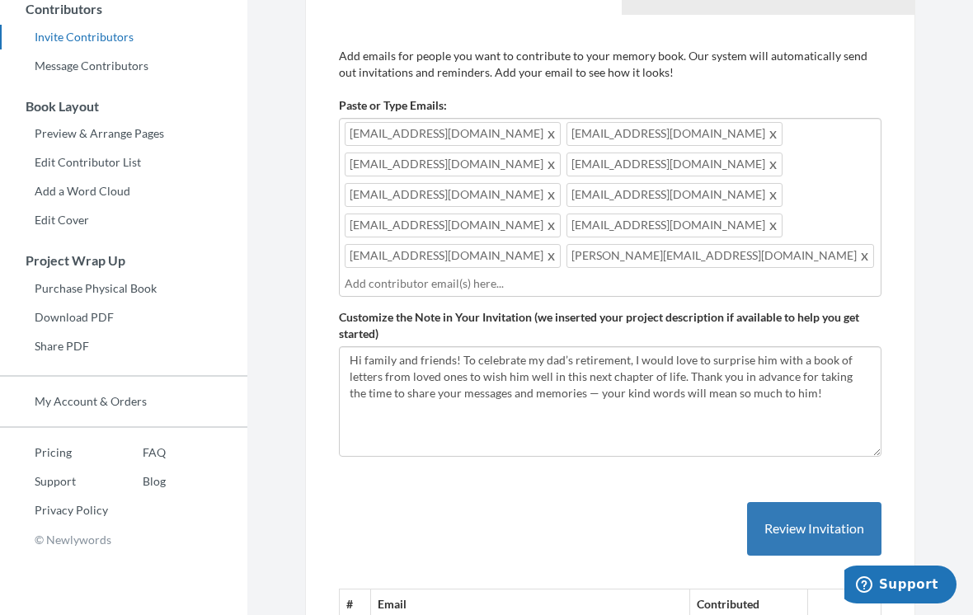
click at [619, 137] on span "[EMAIL_ADDRESS][DOMAIN_NAME]" at bounding box center [675, 134] width 216 height 24
click at [768, 135] on span at bounding box center [774, 134] width 12 height 20
click at [768, 139] on span at bounding box center [774, 134] width 12 height 20
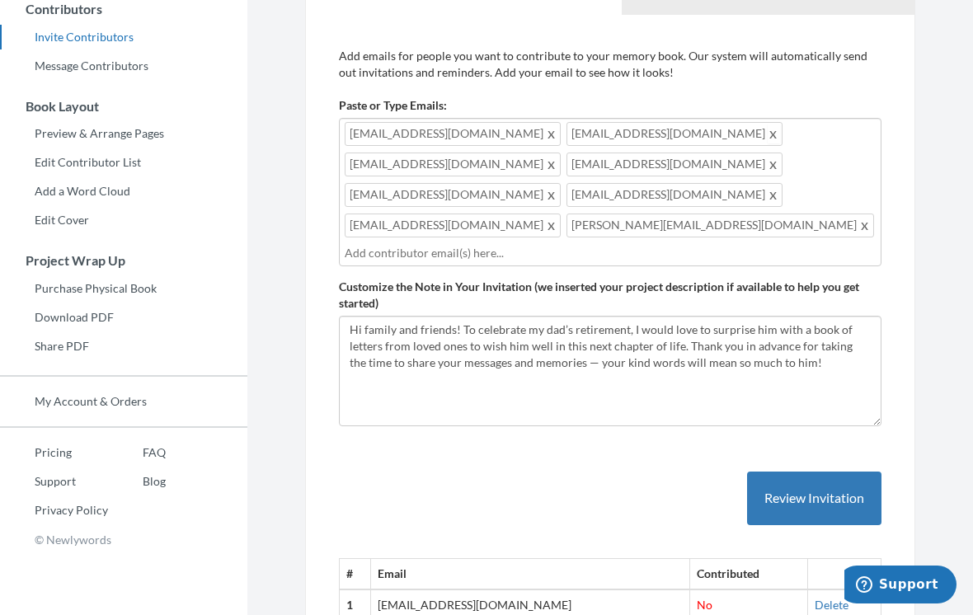
click at [768, 130] on span at bounding box center [774, 134] width 12 height 20
click at [768, 131] on span at bounding box center [774, 134] width 12 height 20
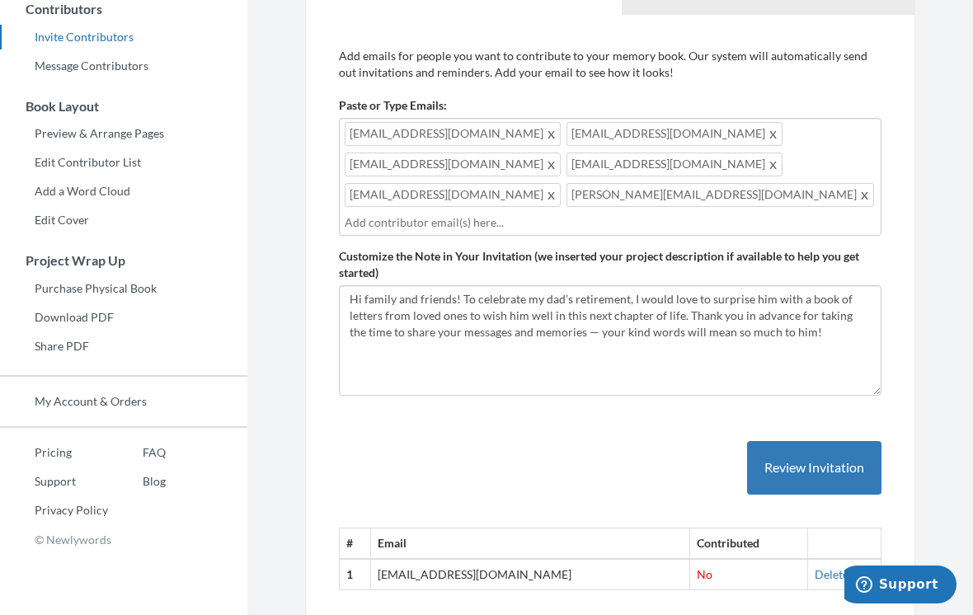
click at [768, 130] on span at bounding box center [774, 134] width 12 height 20
click at [768, 138] on span at bounding box center [774, 134] width 12 height 20
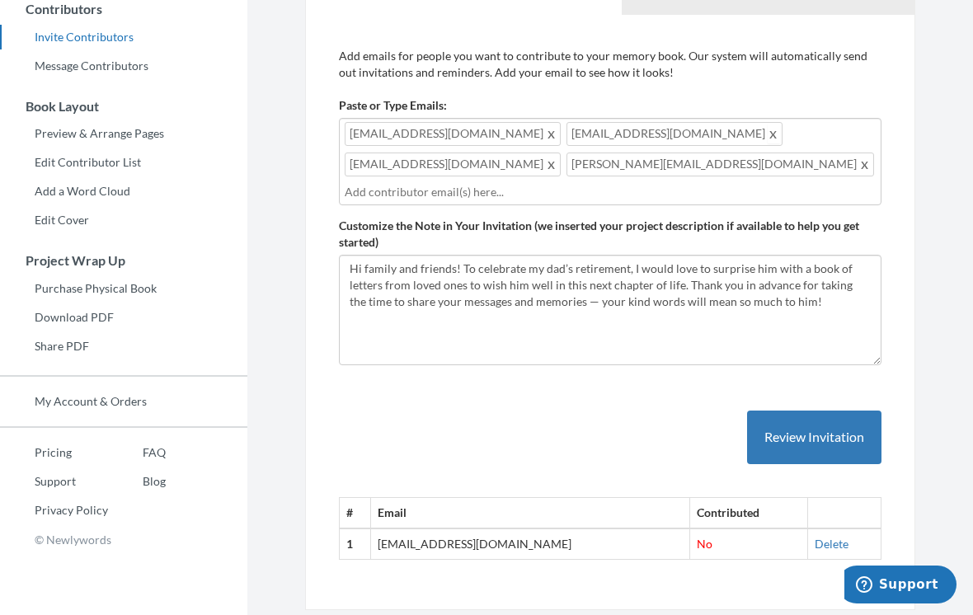
click at [768, 138] on span at bounding box center [774, 134] width 12 height 20
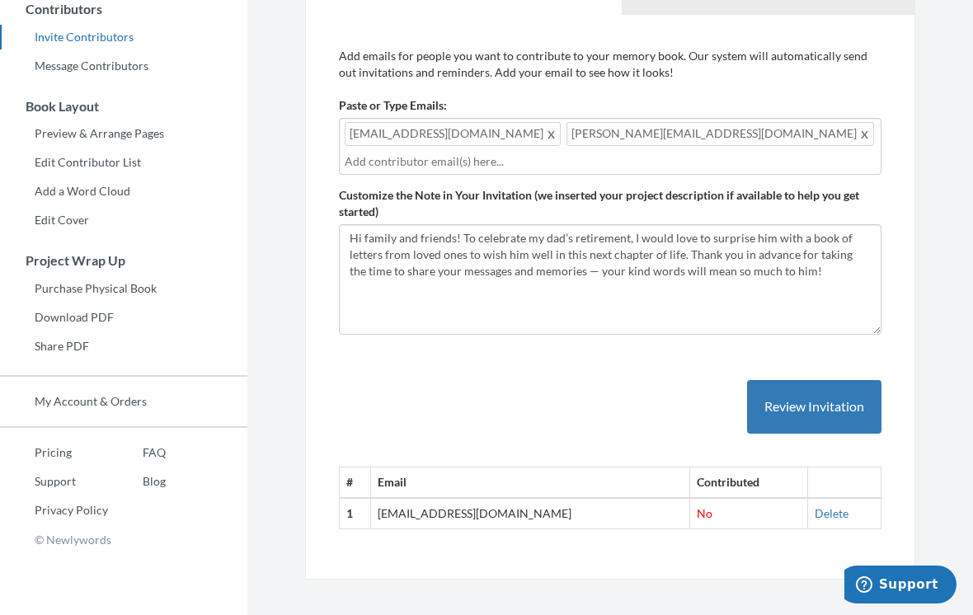
click at [859, 138] on span at bounding box center [865, 134] width 12 height 20
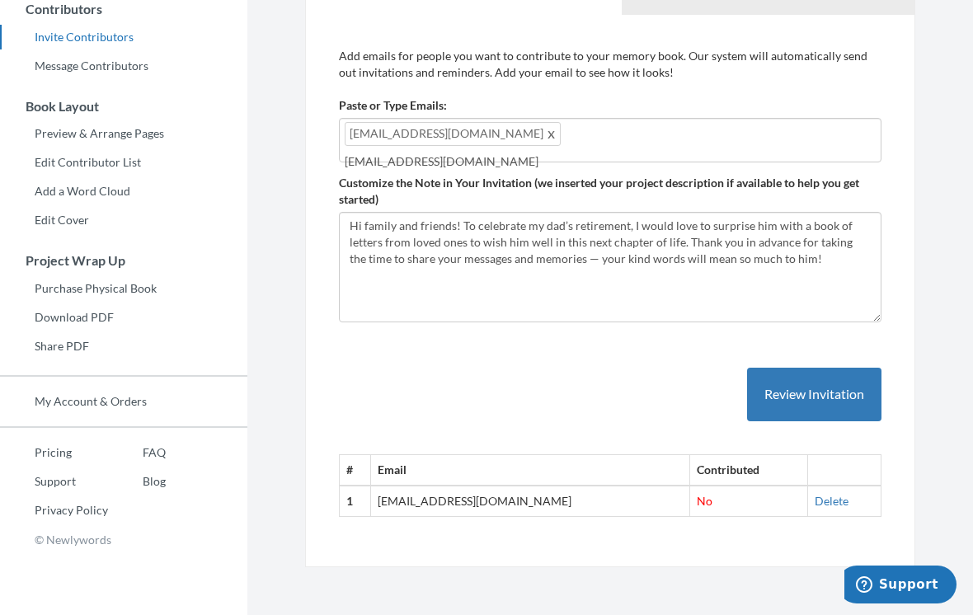
type input "[EMAIL_ADDRESS][DOMAIN_NAME]"
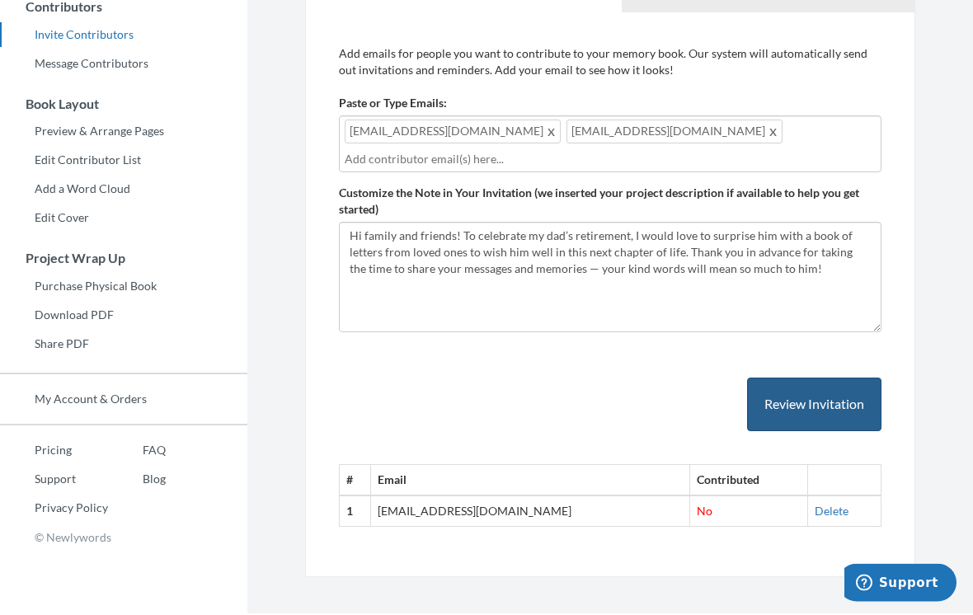
click at [781, 399] on button "Review Invitation" at bounding box center [814, 407] width 134 height 54
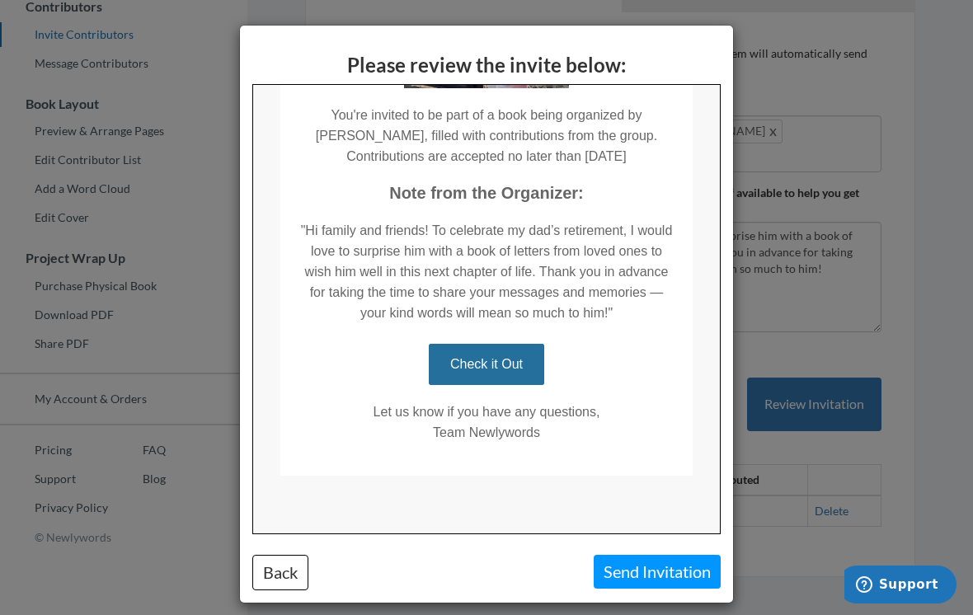
scroll to position [311, 0]
click at [639, 564] on button "Send Invitation" at bounding box center [657, 572] width 127 height 34
